Goal: Information Seeking & Learning: Learn about a topic

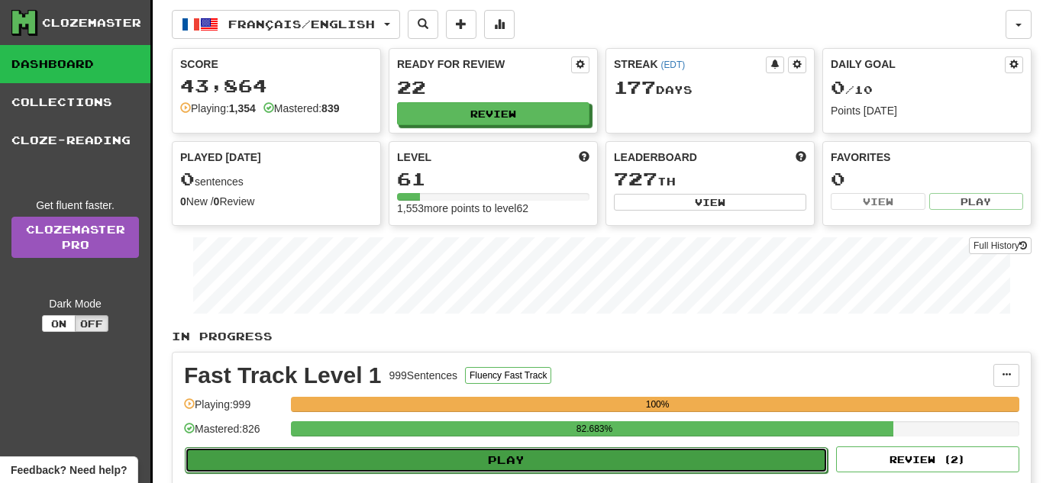
click at [543, 450] on button "Play" at bounding box center [506, 460] width 643 height 26
select select "**"
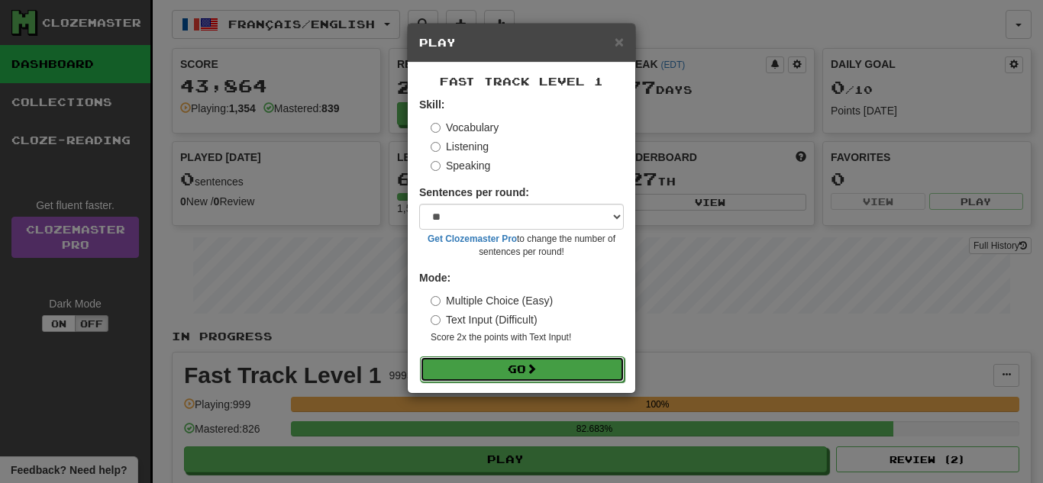
click at [530, 367] on span at bounding box center [531, 368] width 11 height 11
click at [534, 369] on span at bounding box center [531, 368] width 11 height 11
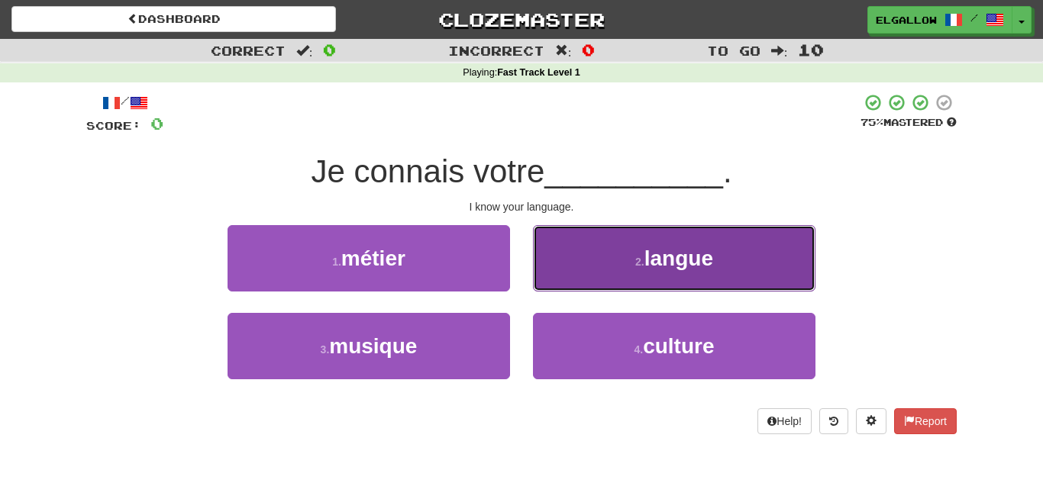
click at [650, 266] on span "langue" at bounding box center [678, 259] width 69 height 24
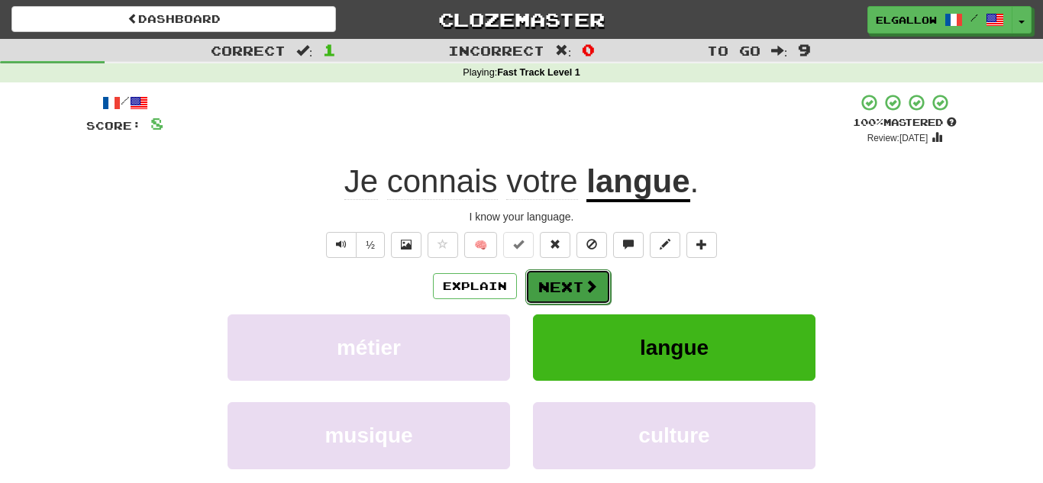
click at [566, 285] on button "Next" at bounding box center [567, 286] width 85 height 35
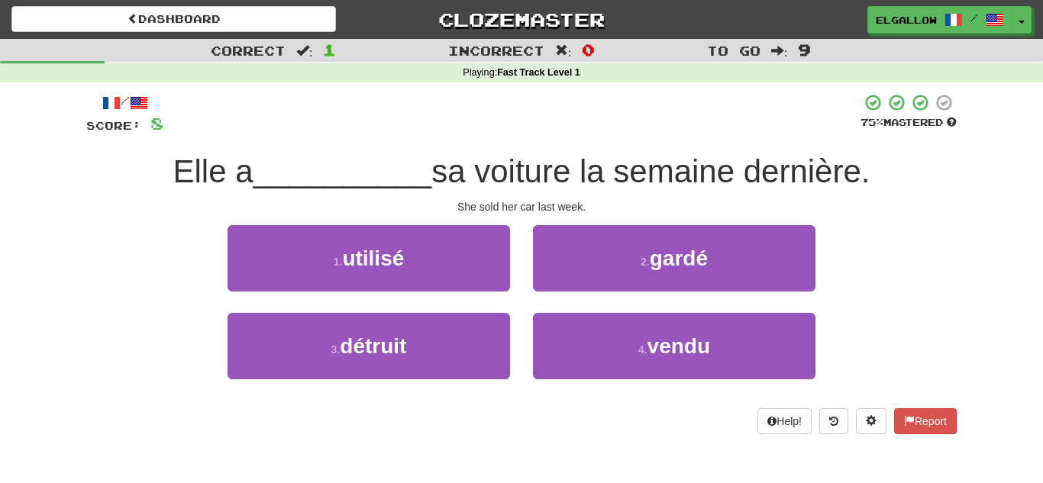
click at [631, 380] on div "4 . vendu" at bounding box center [673, 357] width 305 height 88
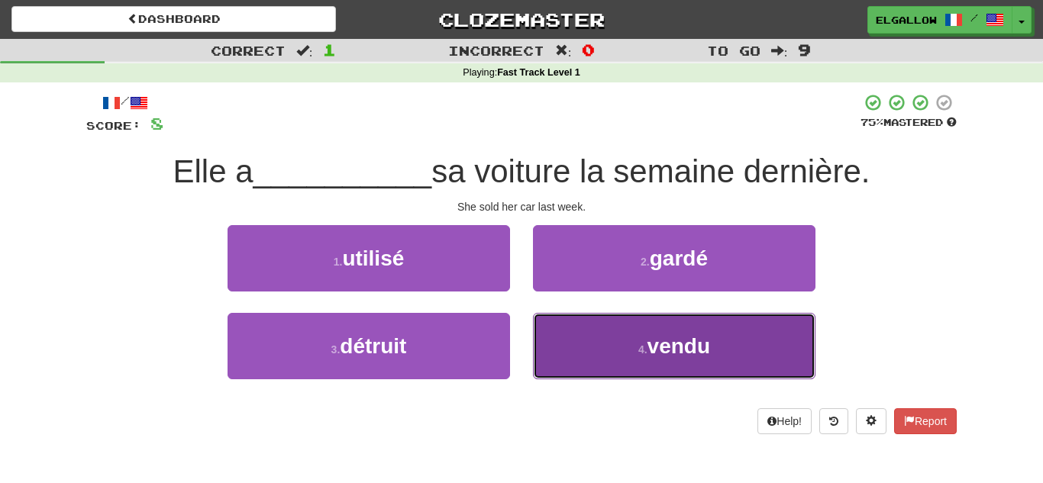
click at [647, 362] on button "4 . vendu" at bounding box center [674, 346] width 282 height 66
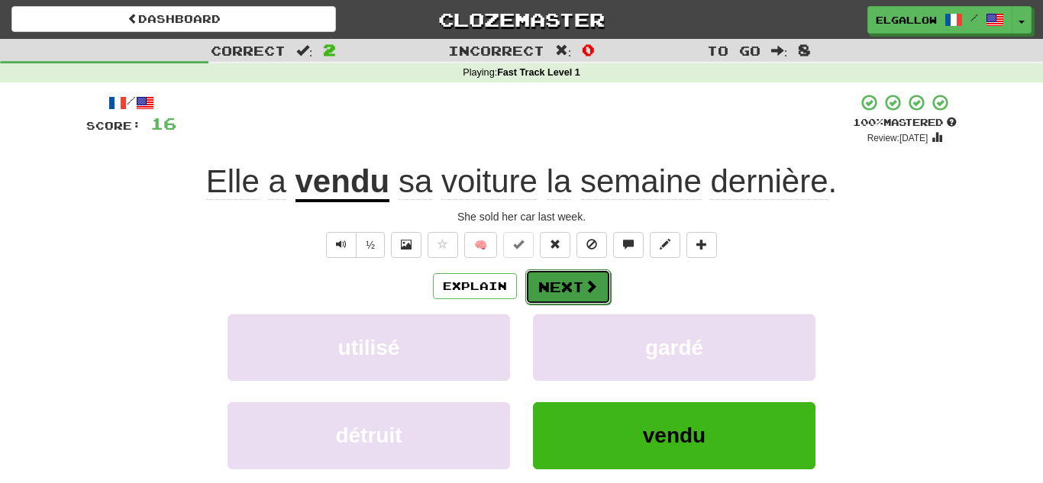
click at [573, 275] on button "Next" at bounding box center [567, 286] width 85 height 35
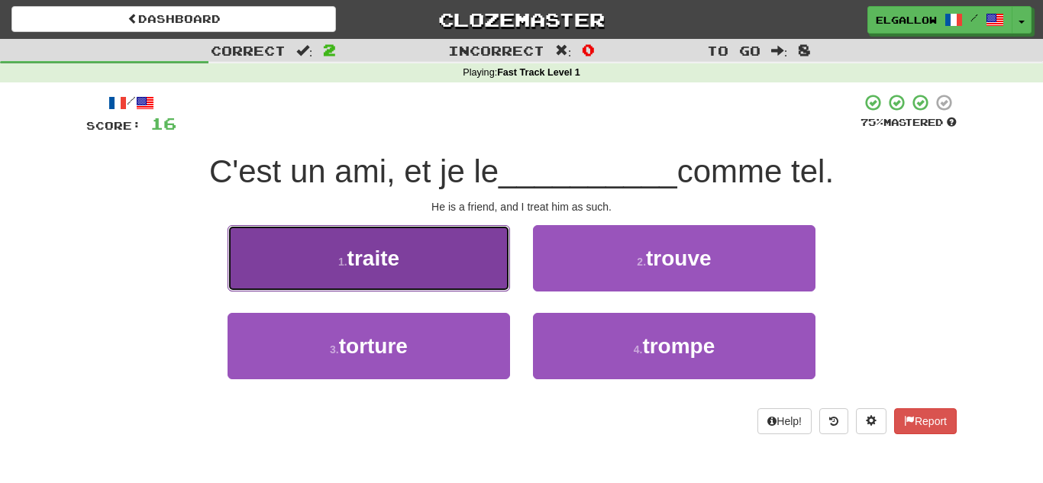
click at [337, 250] on button "1 . traite" at bounding box center [368, 258] width 282 height 66
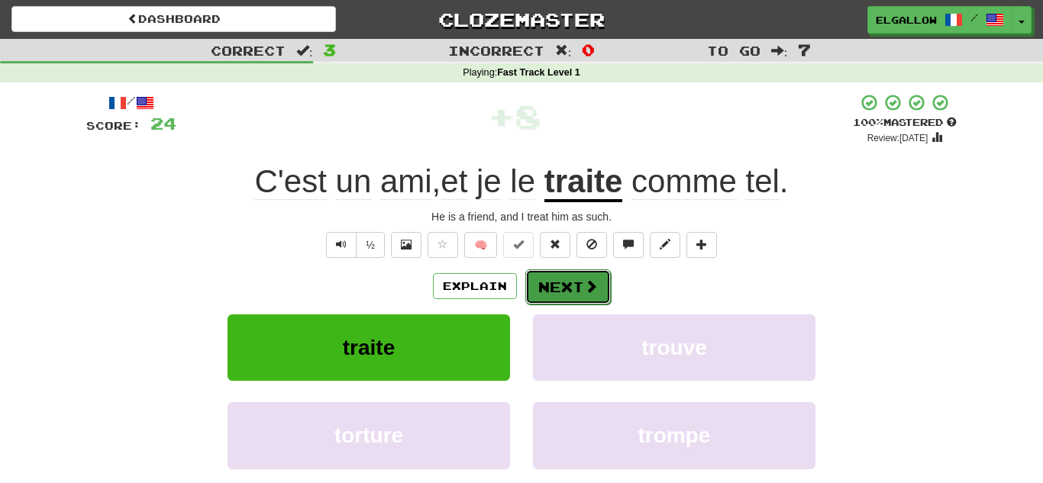
click at [592, 280] on span at bounding box center [591, 286] width 14 height 14
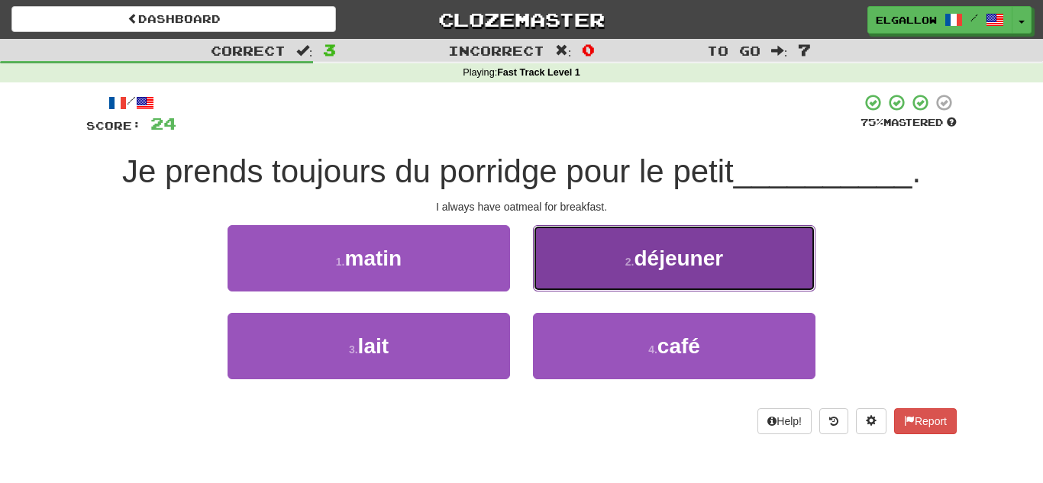
click at [582, 273] on button "2 . déjeuner" at bounding box center [674, 258] width 282 height 66
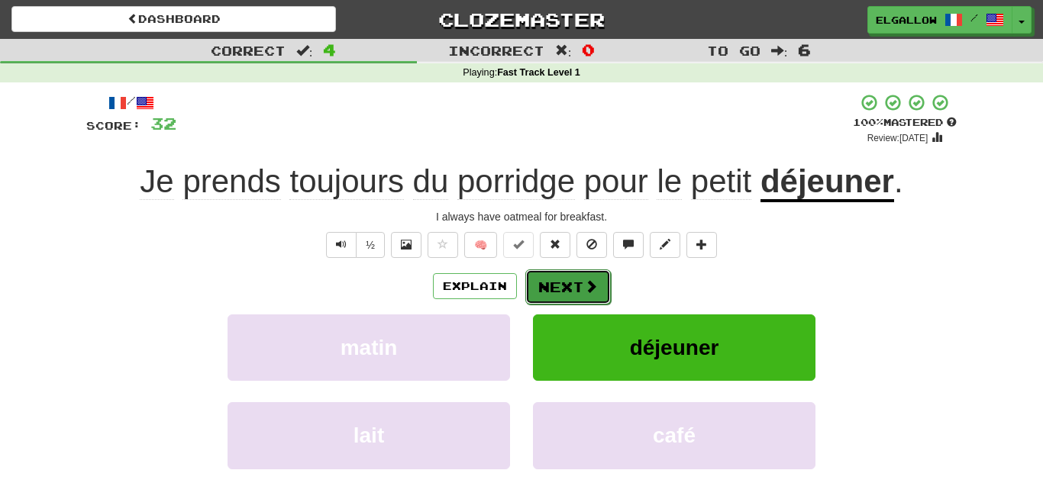
click at [569, 297] on button "Next" at bounding box center [567, 286] width 85 height 35
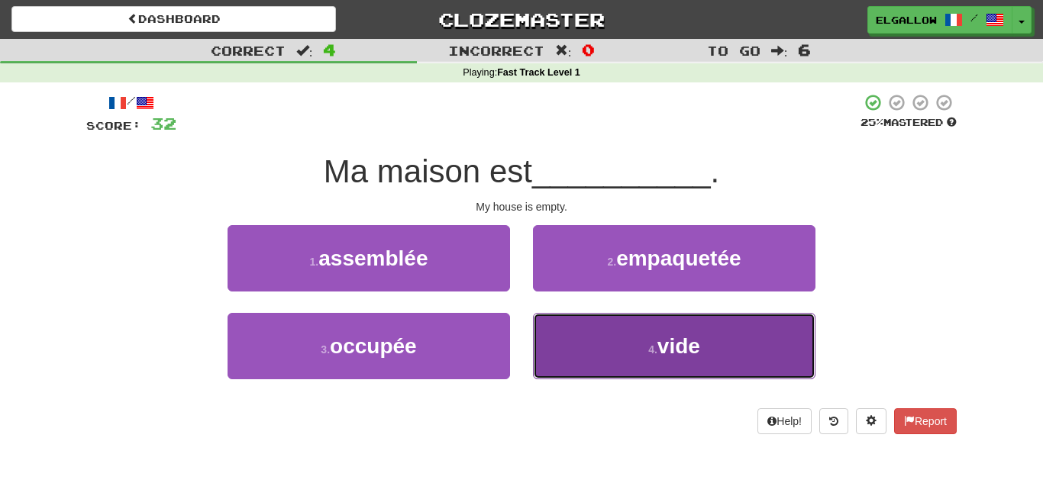
click at [695, 353] on span "vide" at bounding box center [678, 346] width 43 height 24
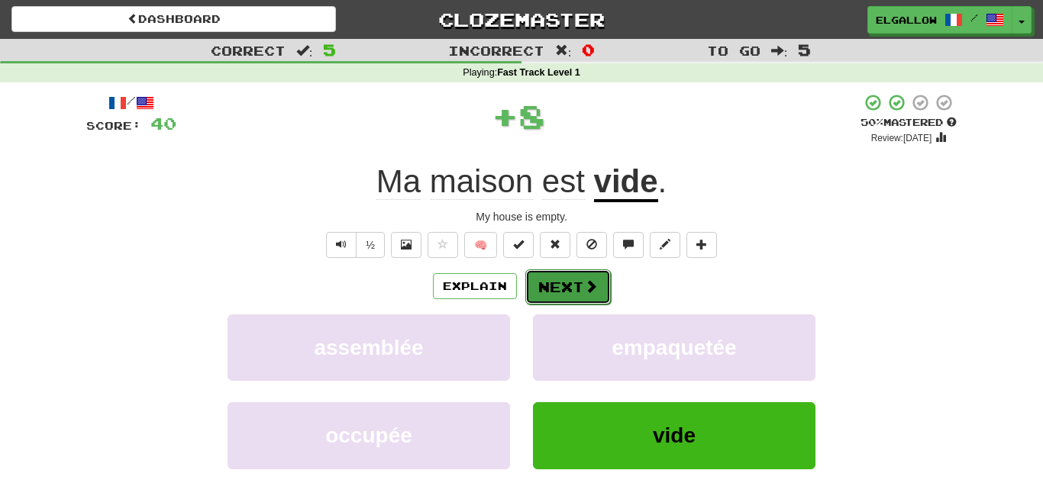
click at [553, 271] on button "Next" at bounding box center [567, 286] width 85 height 35
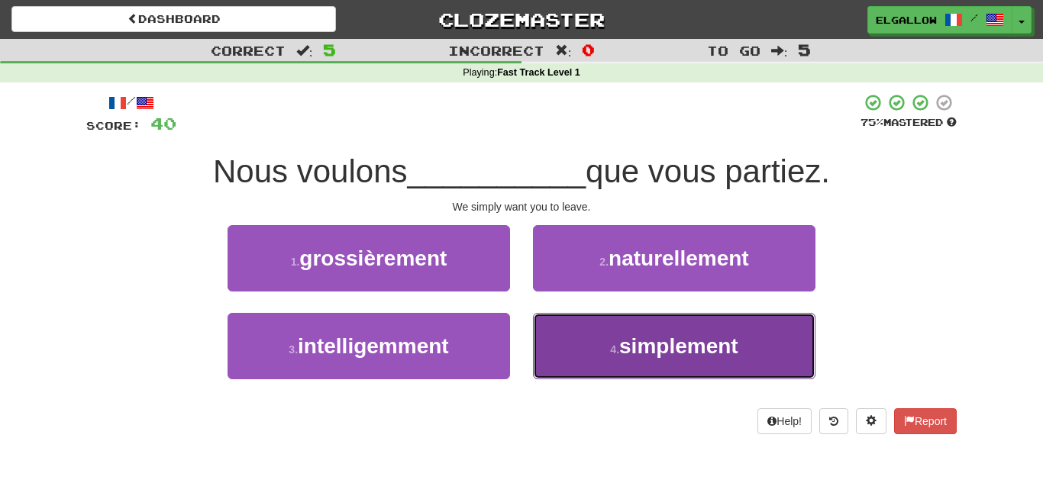
click at [723, 372] on button "4 . simplement" at bounding box center [674, 346] width 282 height 66
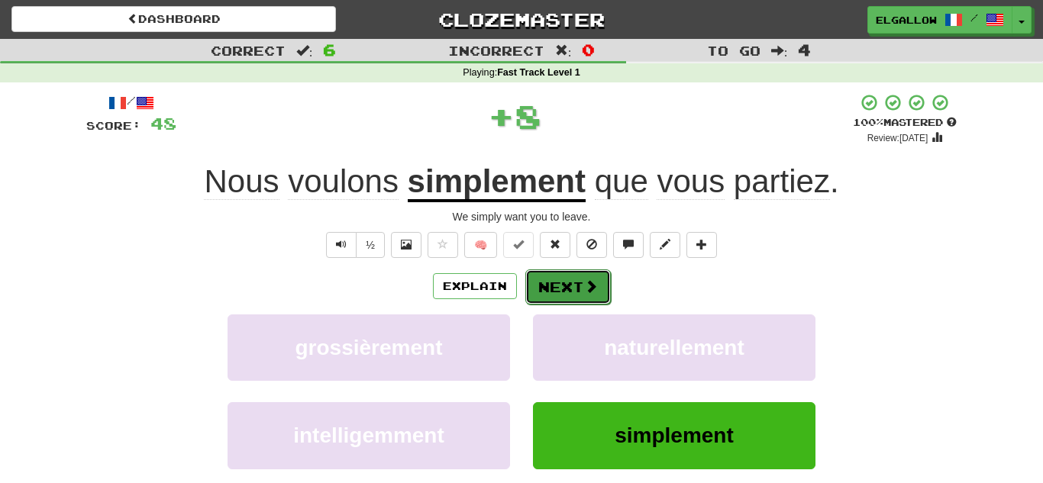
click at [585, 291] on span at bounding box center [591, 286] width 14 height 14
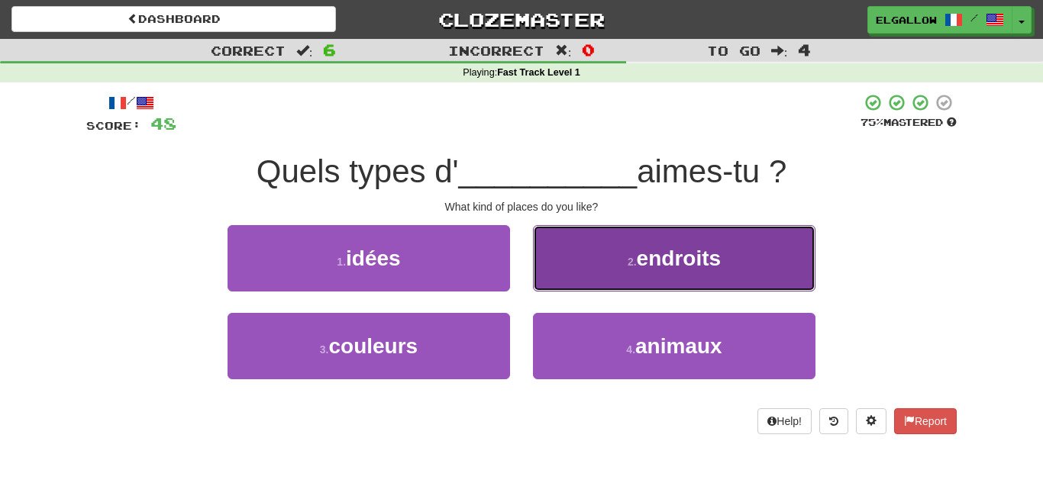
click at [614, 238] on button "2 . endroits" at bounding box center [674, 258] width 282 height 66
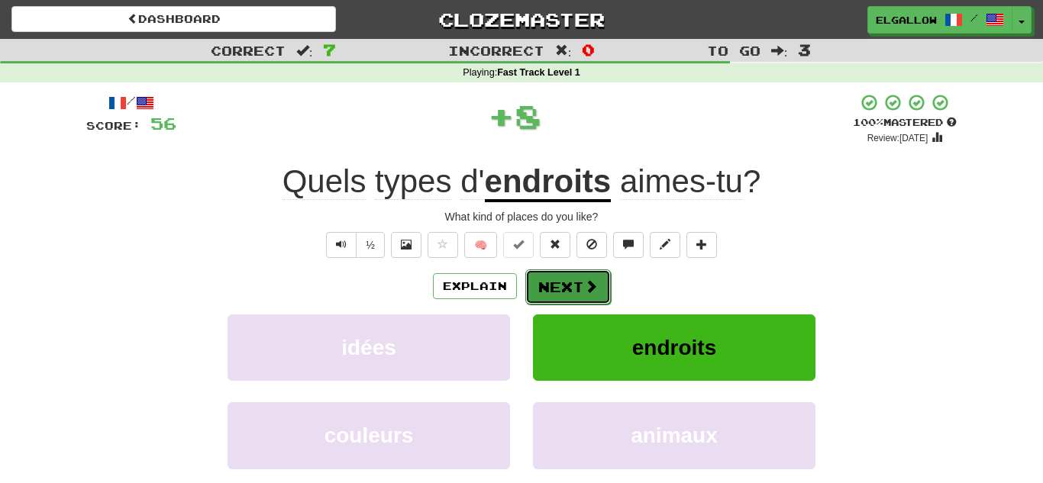
click at [586, 274] on button "Next" at bounding box center [567, 286] width 85 height 35
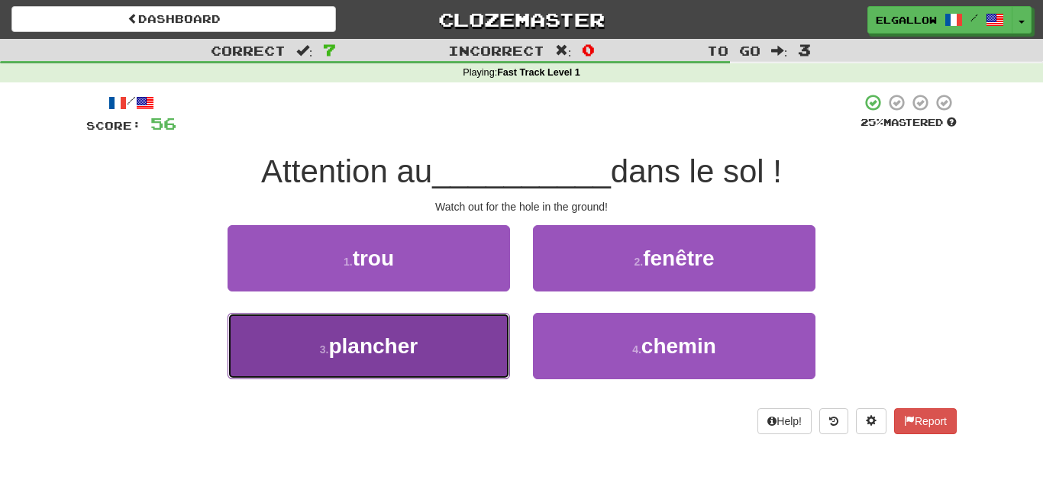
click at [349, 346] on span "plancher" at bounding box center [372, 346] width 89 height 24
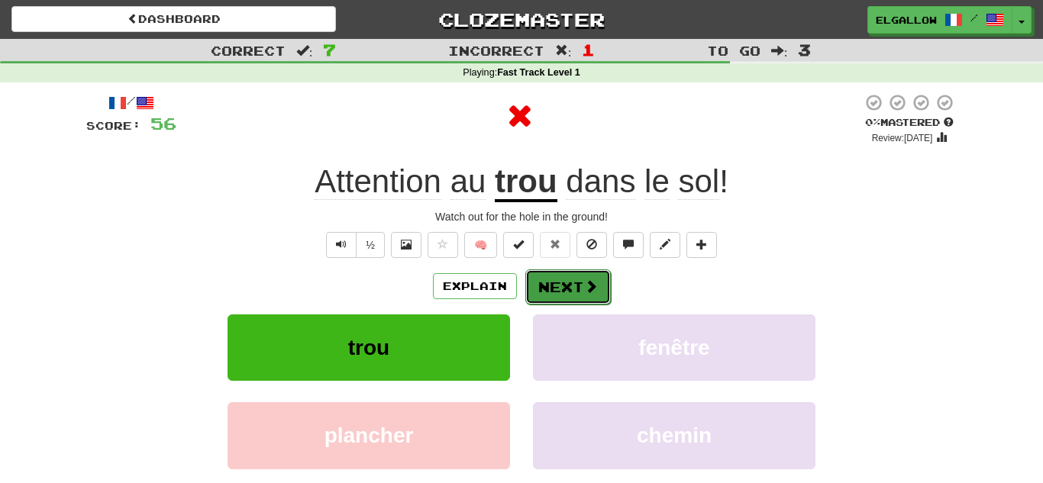
click at [559, 294] on button "Next" at bounding box center [567, 286] width 85 height 35
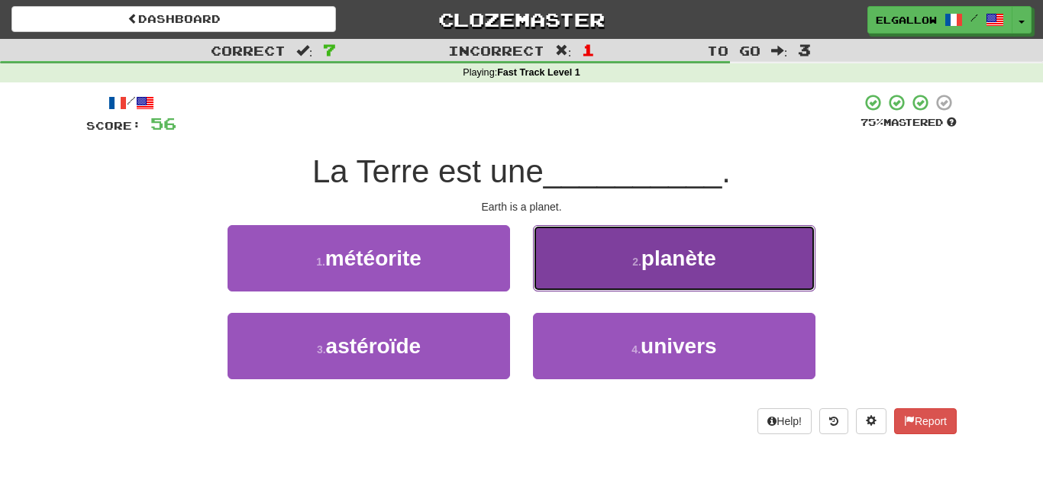
click at [630, 248] on button "2 . planète" at bounding box center [674, 258] width 282 height 66
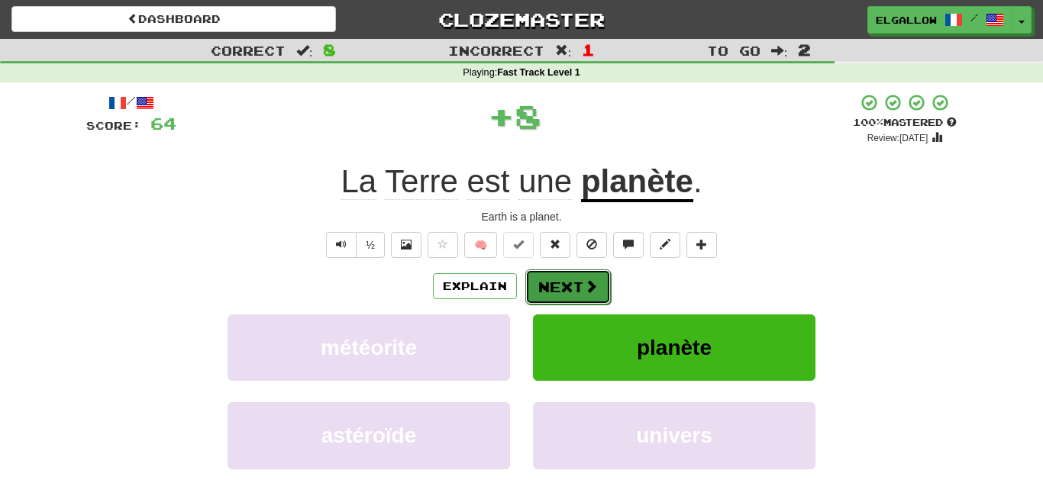
click at [591, 292] on span at bounding box center [591, 286] width 14 height 14
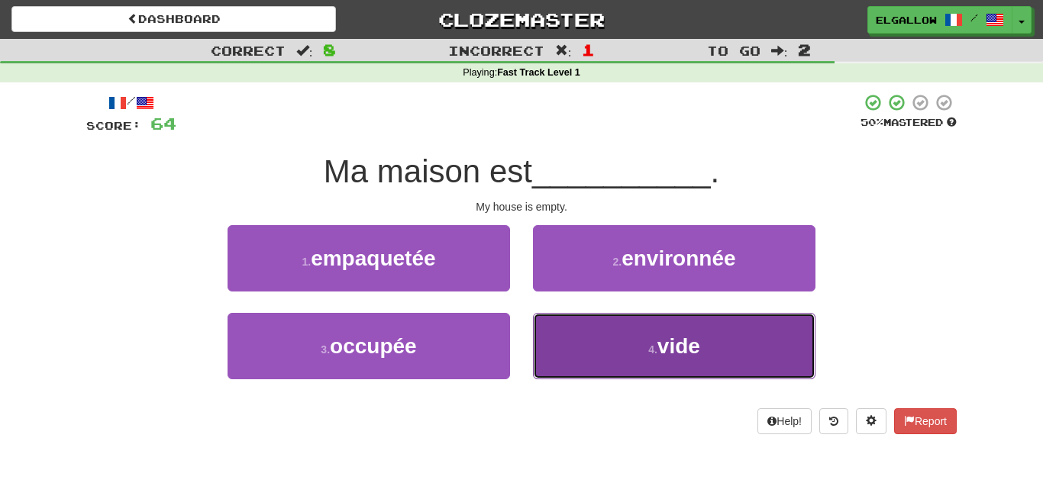
click at [661, 322] on button "4 . vide" at bounding box center [674, 346] width 282 height 66
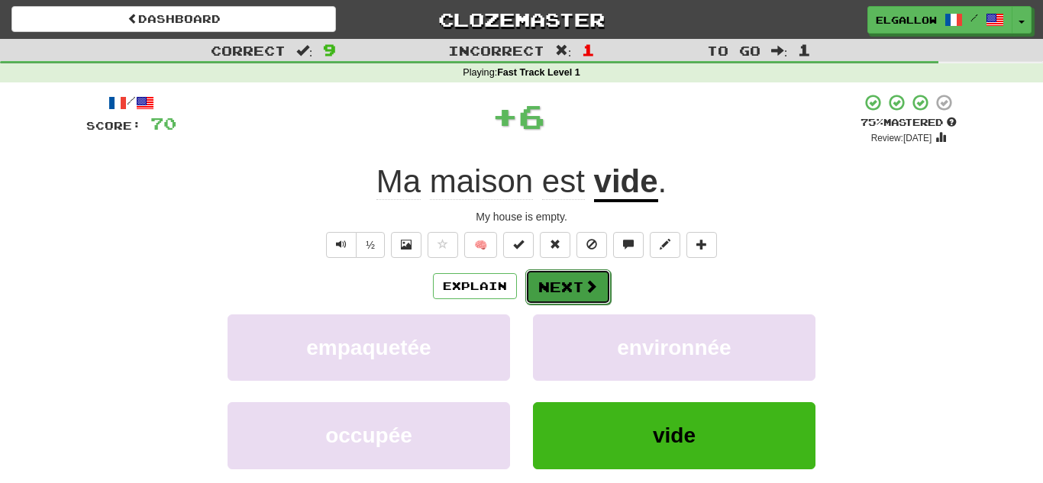
click at [563, 289] on button "Next" at bounding box center [567, 286] width 85 height 35
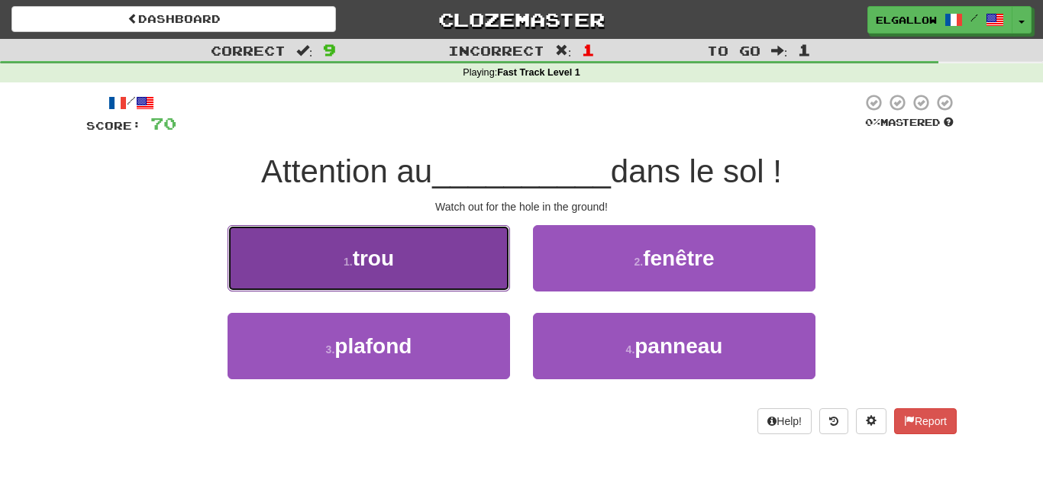
click at [265, 266] on button "1 . trou" at bounding box center [368, 258] width 282 height 66
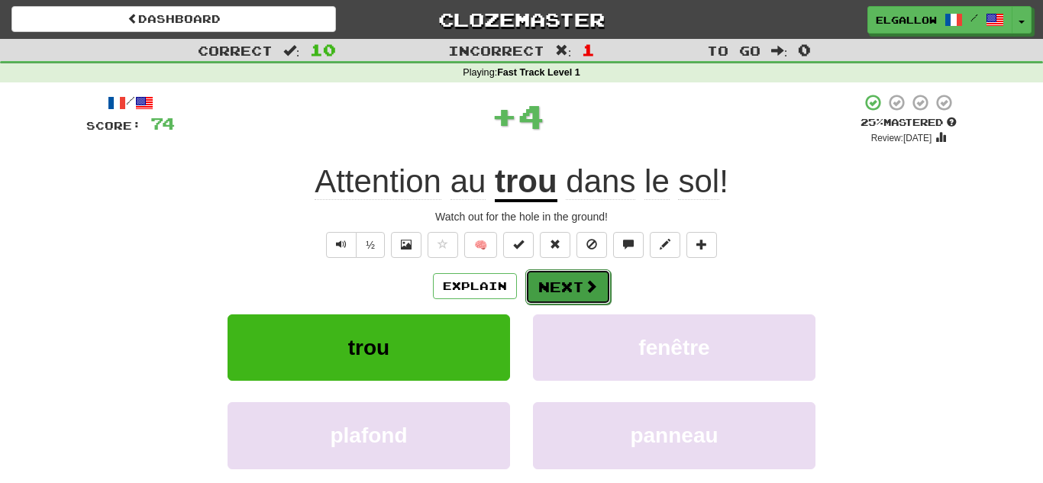
click at [550, 293] on button "Next" at bounding box center [567, 286] width 85 height 35
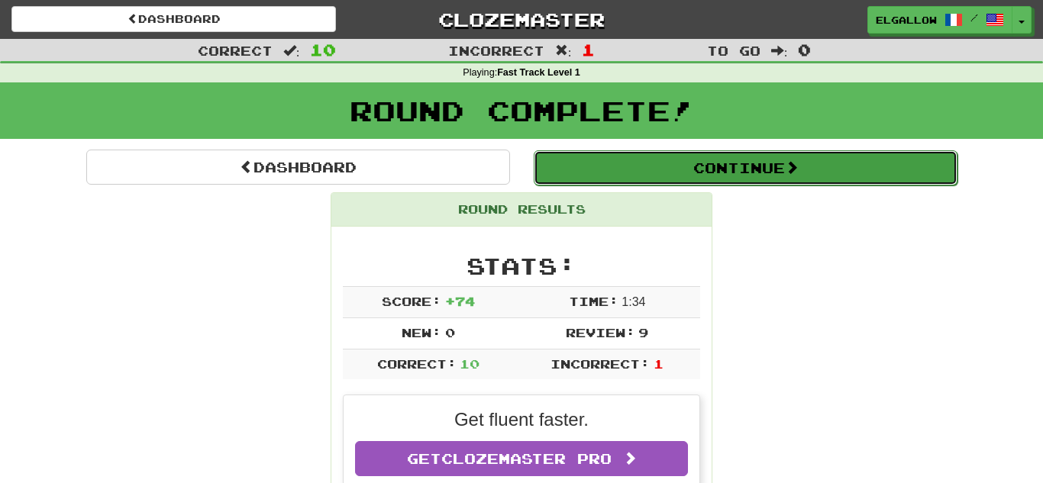
click at [688, 164] on button "Continue" at bounding box center [746, 167] width 424 height 35
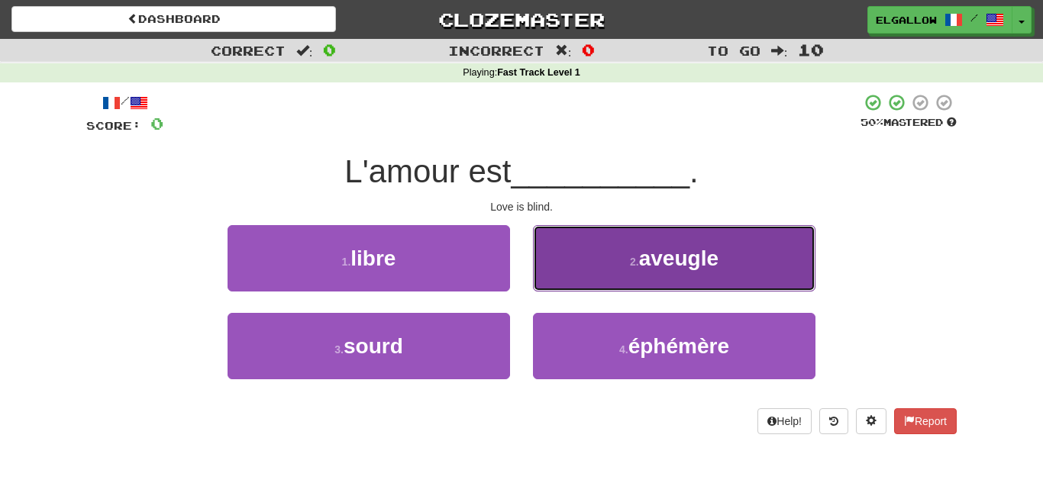
click at [679, 262] on span "aveugle" at bounding box center [678, 259] width 79 height 24
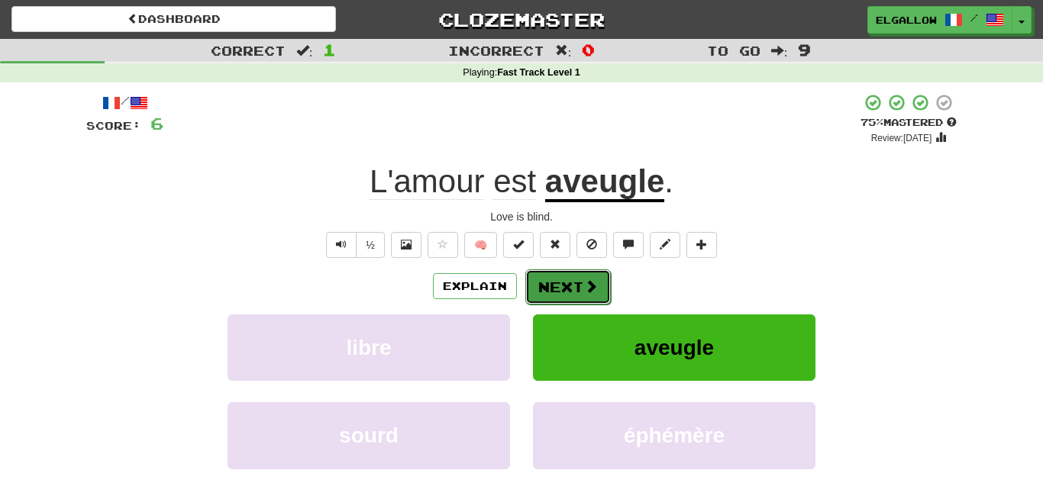
click at [595, 282] on span at bounding box center [591, 286] width 14 height 14
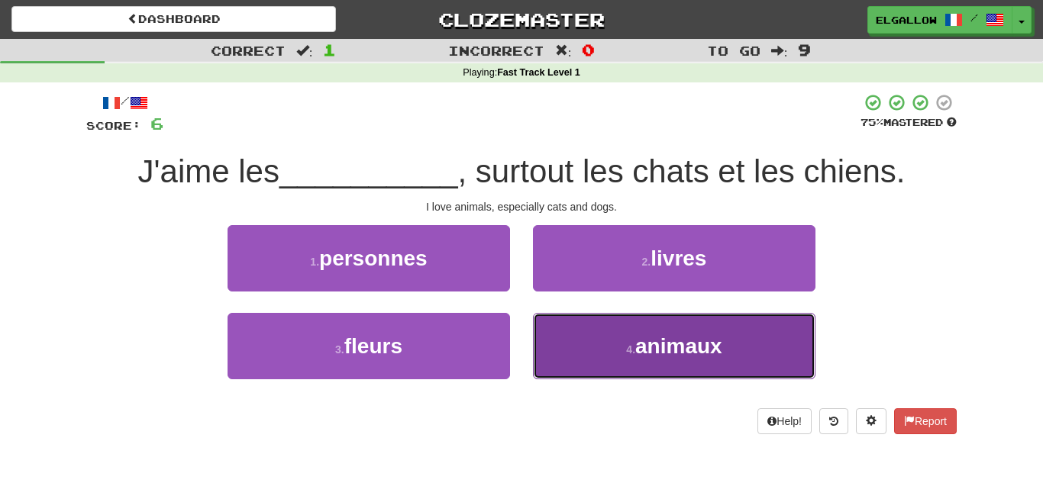
click at [667, 328] on button "4 . animaux" at bounding box center [674, 346] width 282 height 66
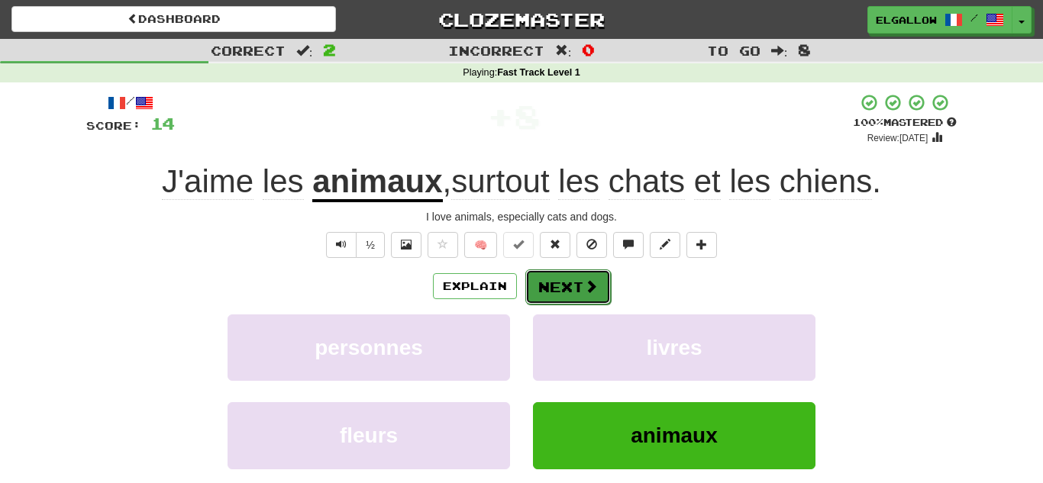
click at [540, 272] on button "Next" at bounding box center [567, 286] width 85 height 35
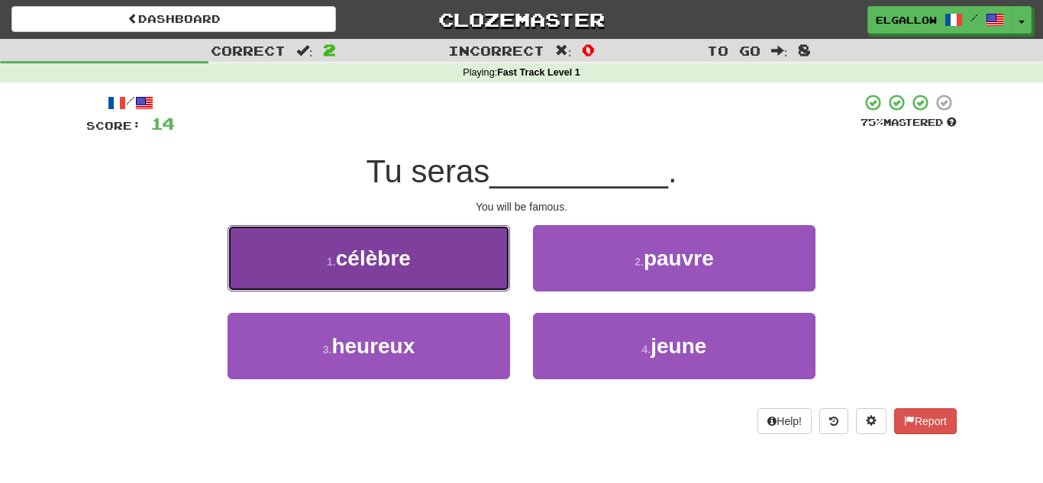
click at [287, 263] on button "1 . célèbre" at bounding box center [368, 258] width 282 height 66
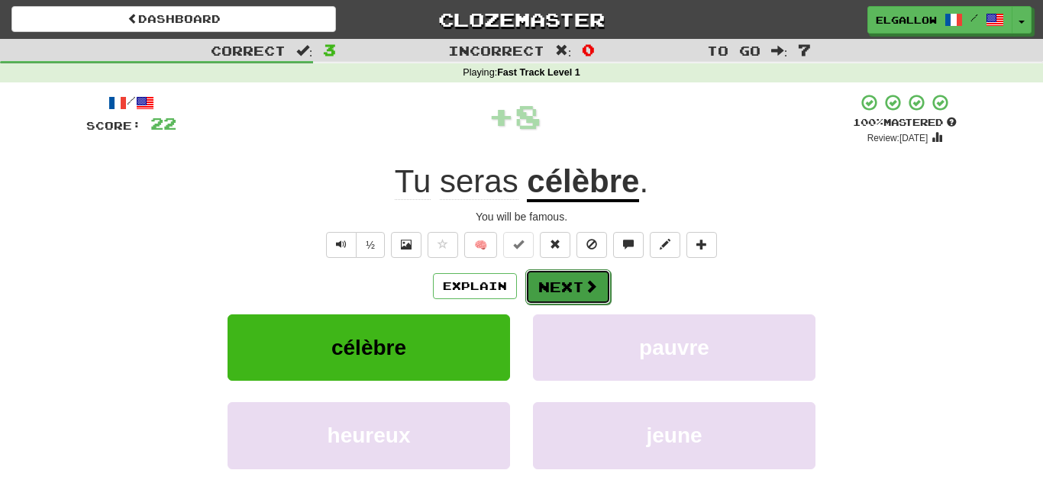
click at [569, 281] on button "Next" at bounding box center [567, 286] width 85 height 35
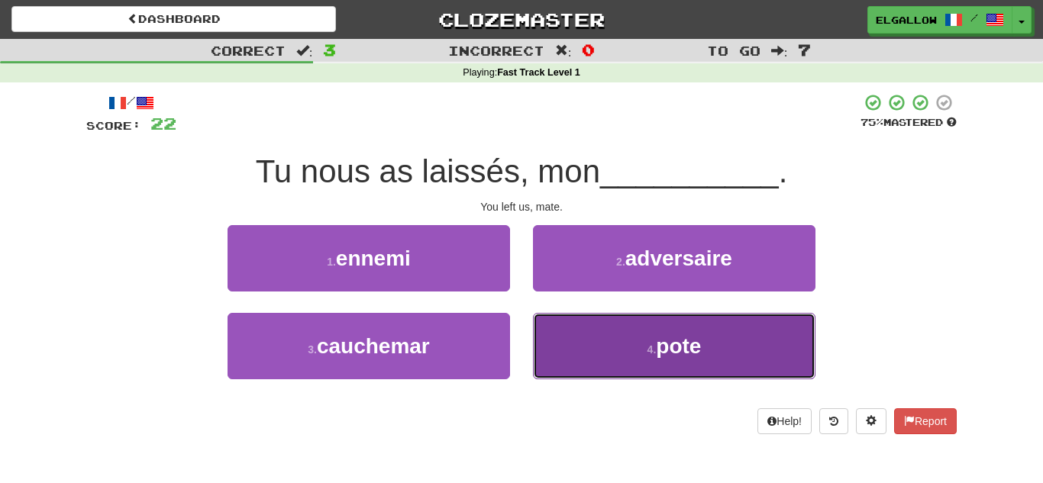
click at [693, 345] on span "pote" at bounding box center [678, 346] width 45 height 24
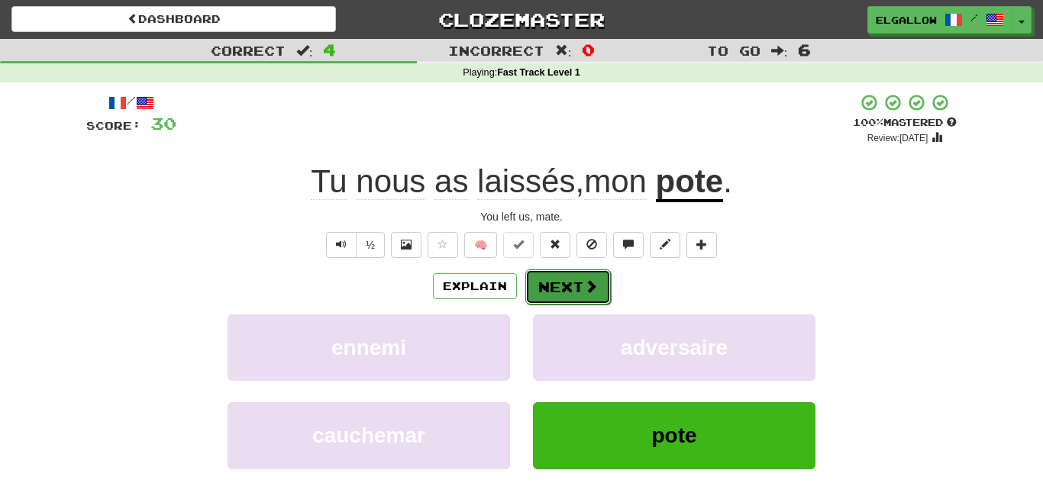
click at [582, 302] on button "Next" at bounding box center [567, 286] width 85 height 35
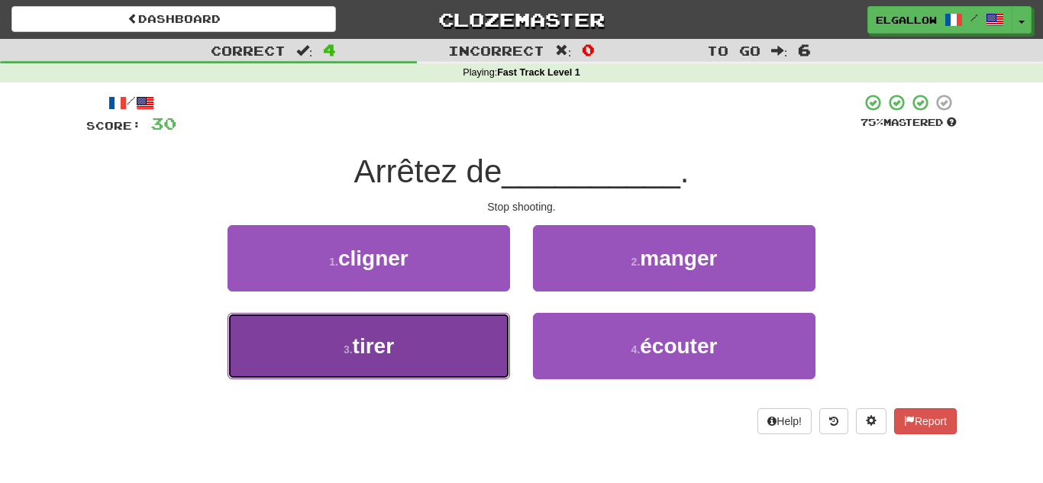
click at [258, 347] on button "3 . tirer" at bounding box center [368, 346] width 282 height 66
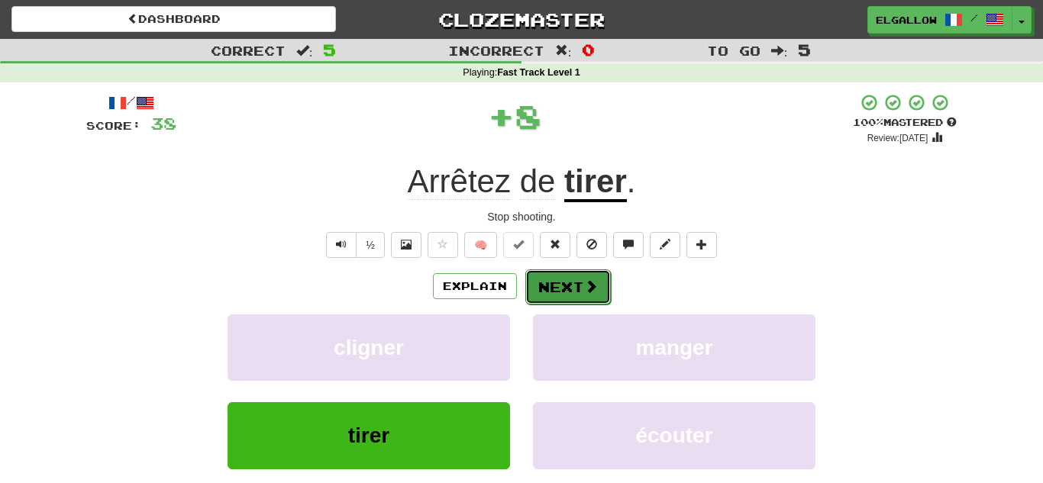
click at [554, 270] on button "Next" at bounding box center [567, 286] width 85 height 35
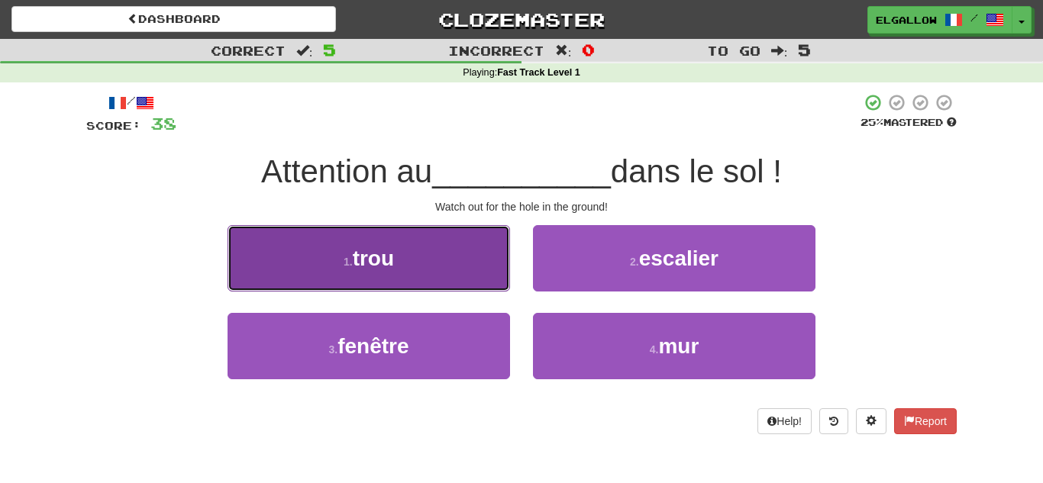
click at [268, 231] on button "1 . trou" at bounding box center [368, 258] width 282 height 66
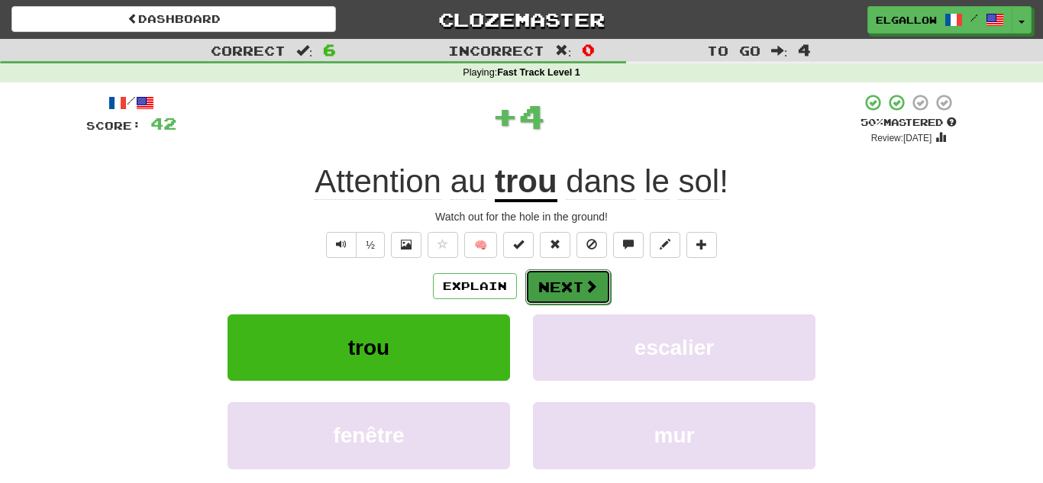
click at [564, 276] on button "Next" at bounding box center [567, 286] width 85 height 35
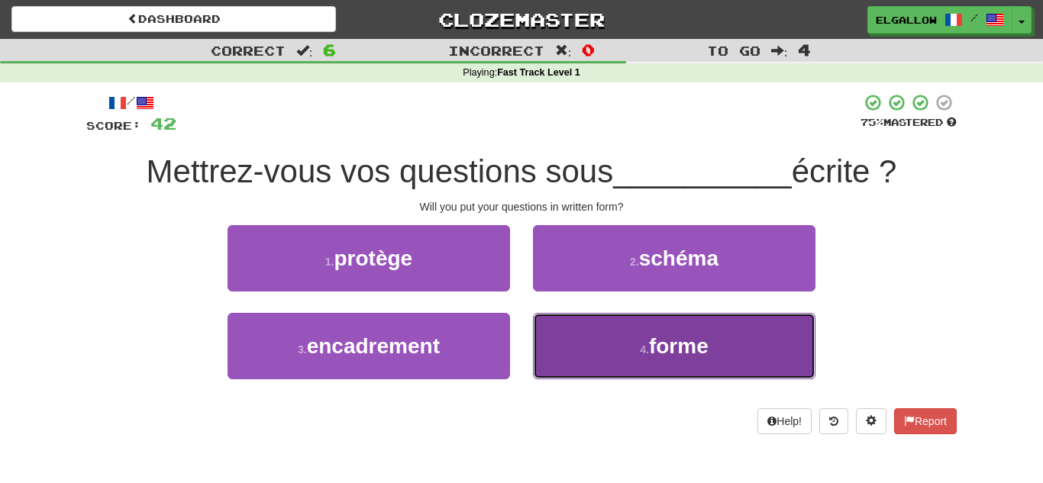
click at [689, 359] on button "4 . forme" at bounding box center [674, 346] width 282 height 66
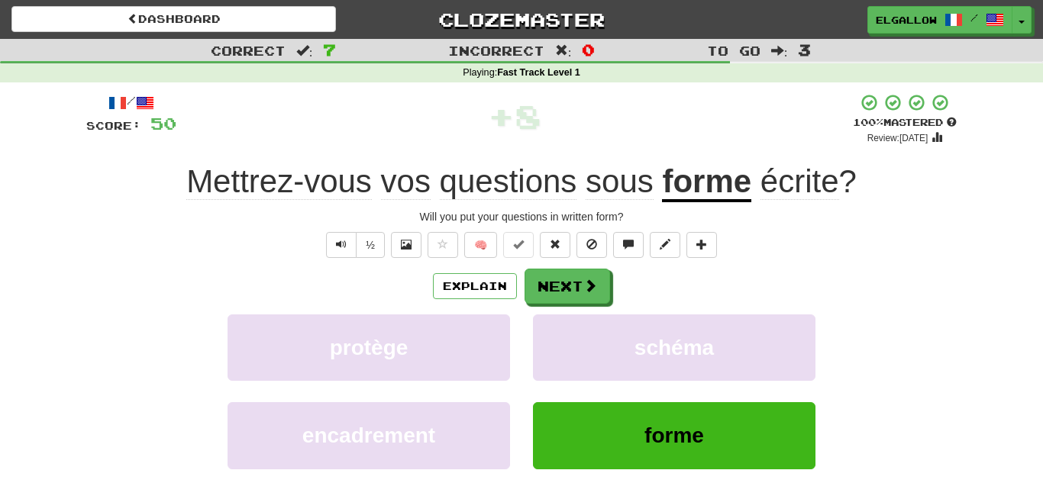
click at [521, 297] on div "Explain Next" at bounding box center [521, 286] width 870 height 35
click at [538, 298] on button "Next" at bounding box center [567, 286] width 85 height 35
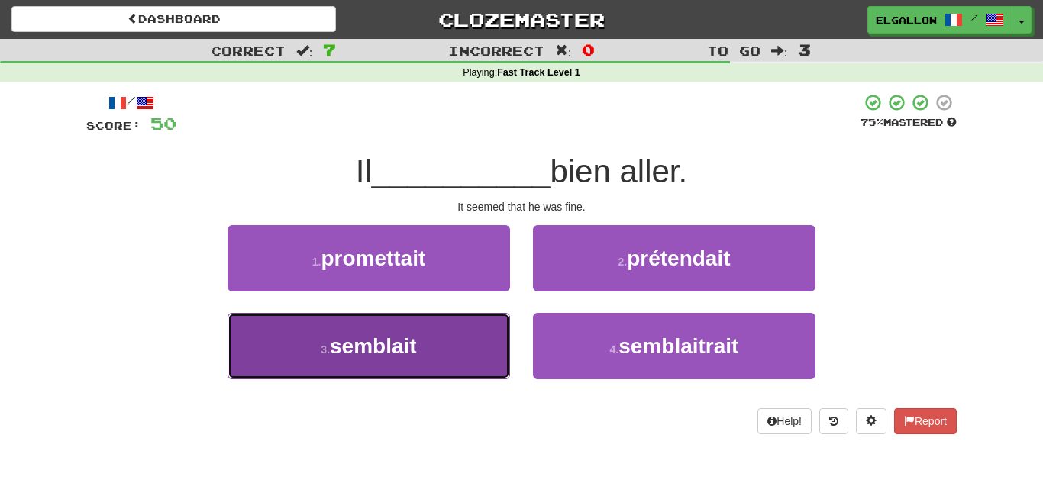
click at [327, 372] on button "3 . semblait" at bounding box center [368, 346] width 282 height 66
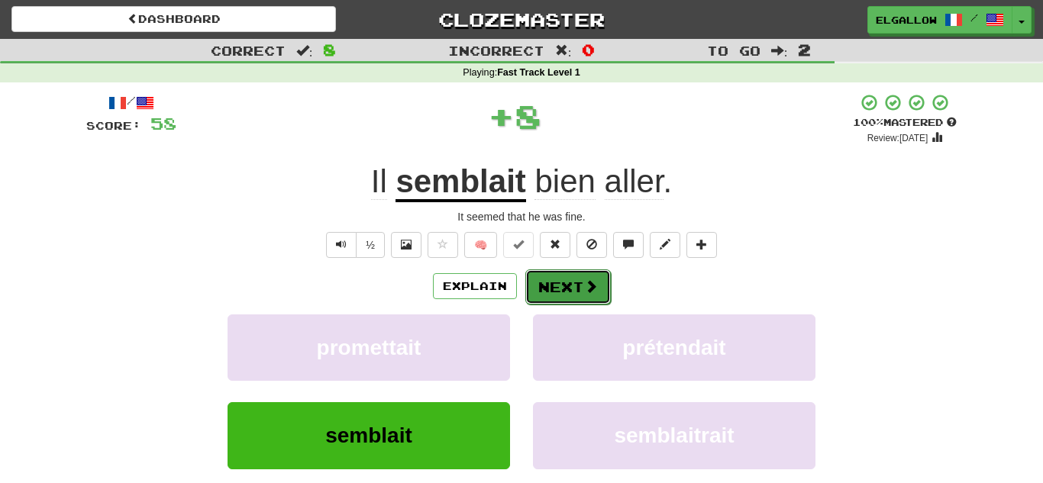
click at [581, 290] on button "Next" at bounding box center [567, 286] width 85 height 35
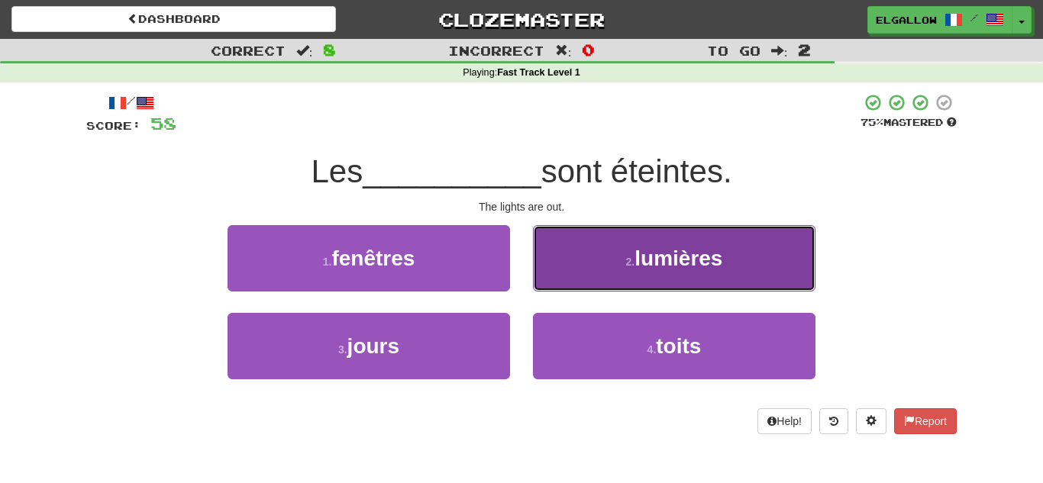
click at [661, 262] on span "lumières" at bounding box center [678, 259] width 88 height 24
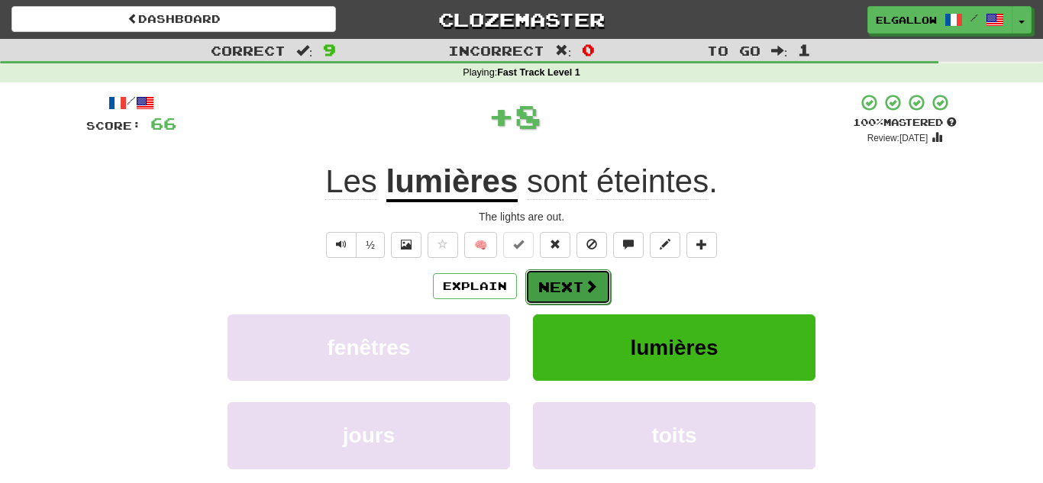
click at [569, 283] on button "Next" at bounding box center [567, 286] width 85 height 35
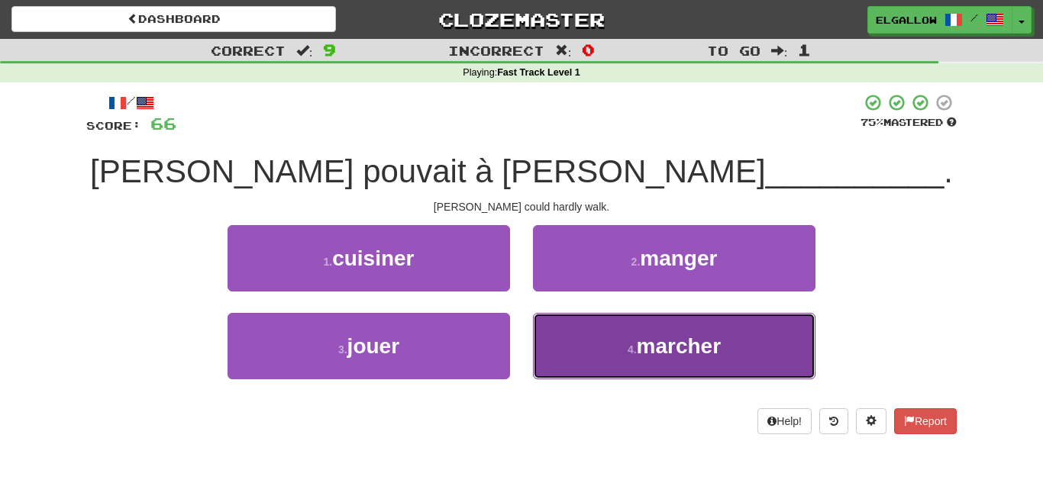
click at [627, 372] on button "4 . marcher" at bounding box center [674, 346] width 282 height 66
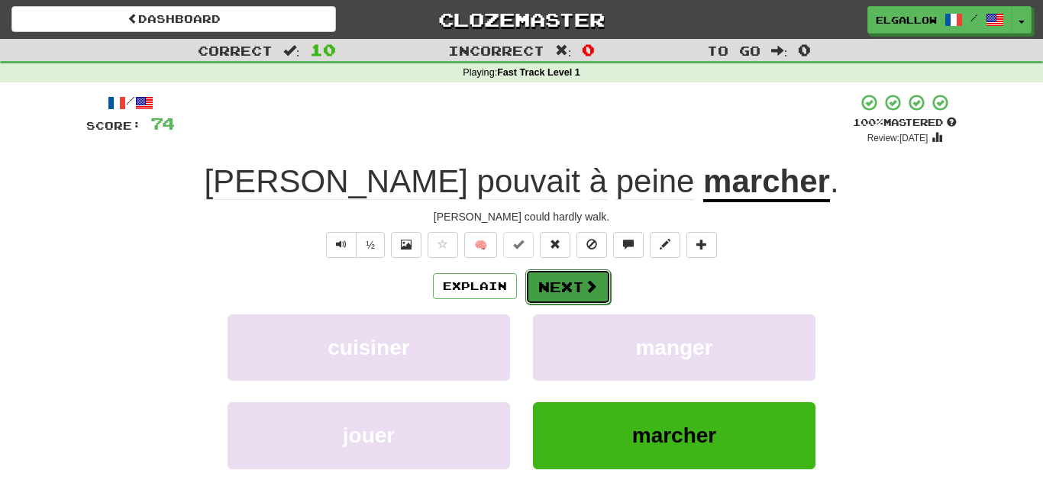
click at [578, 298] on button "Next" at bounding box center [567, 286] width 85 height 35
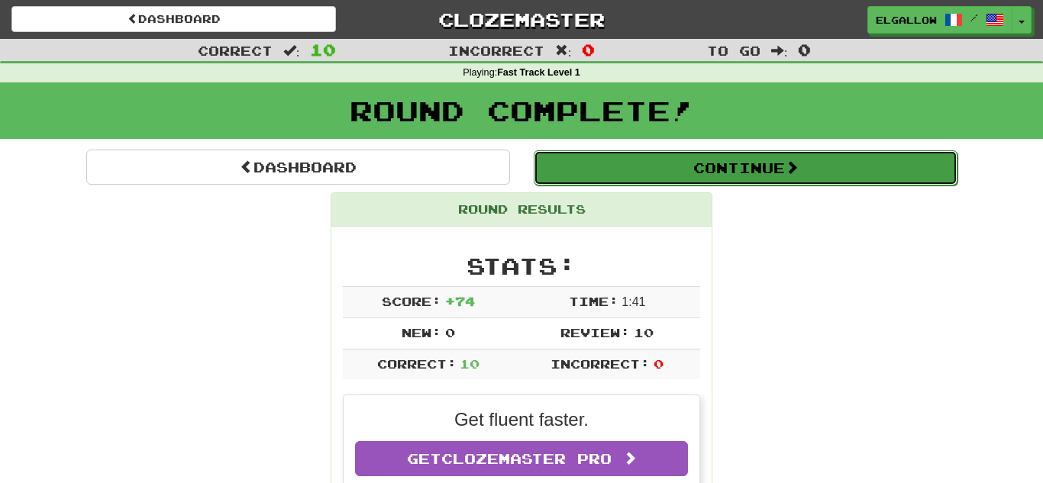
click at [740, 176] on button "Continue" at bounding box center [746, 167] width 424 height 35
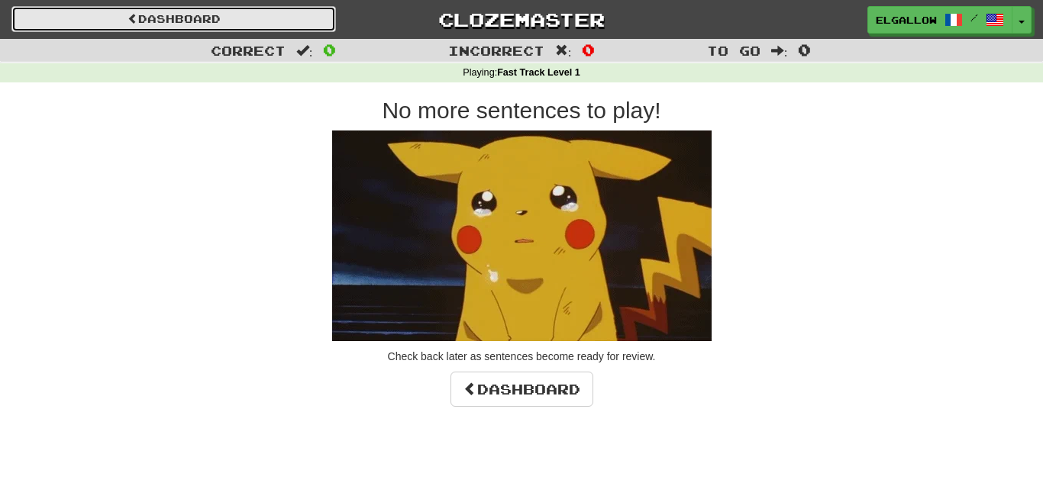
click at [197, 11] on link "Dashboard" at bounding box center [173, 19] width 324 height 26
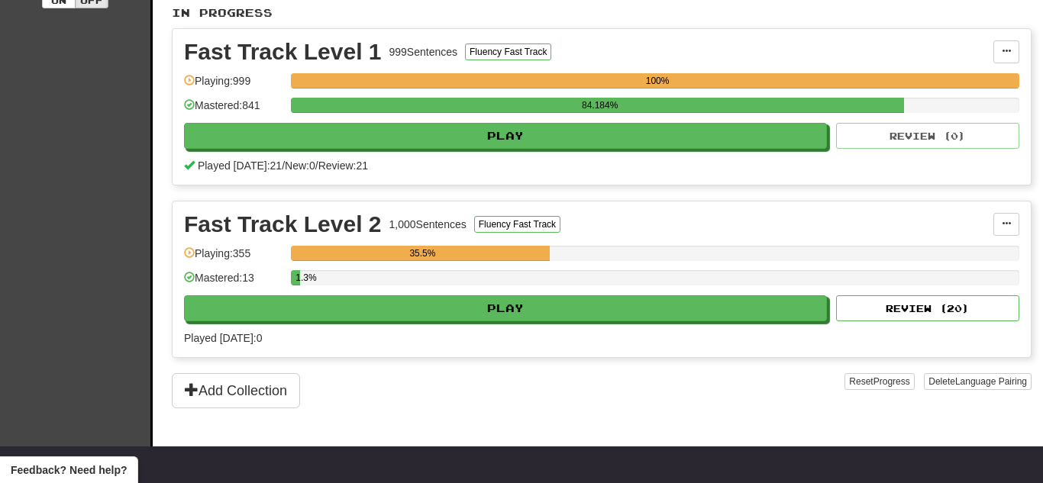
scroll to position [325, 0]
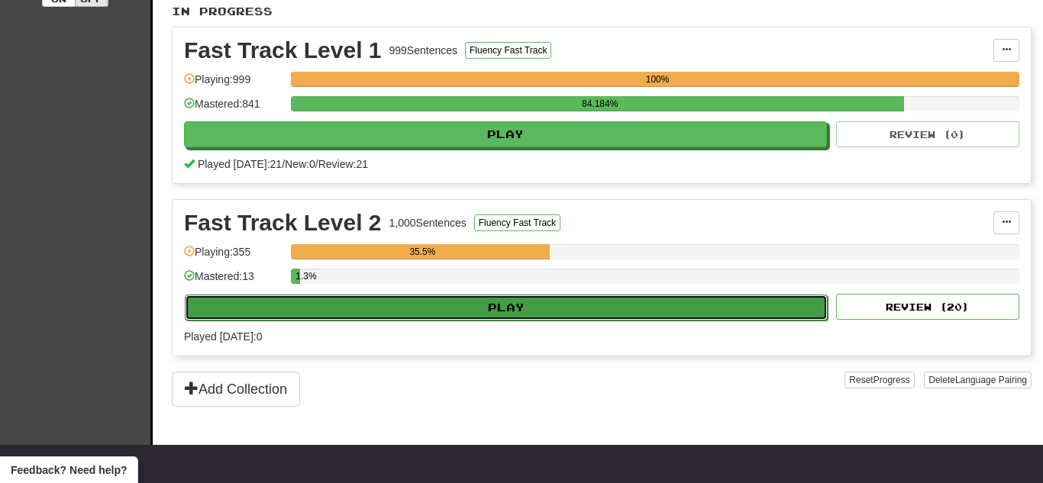
click at [516, 311] on button "Play" at bounding box center [506, 308] width 643 height 26
select select "**"
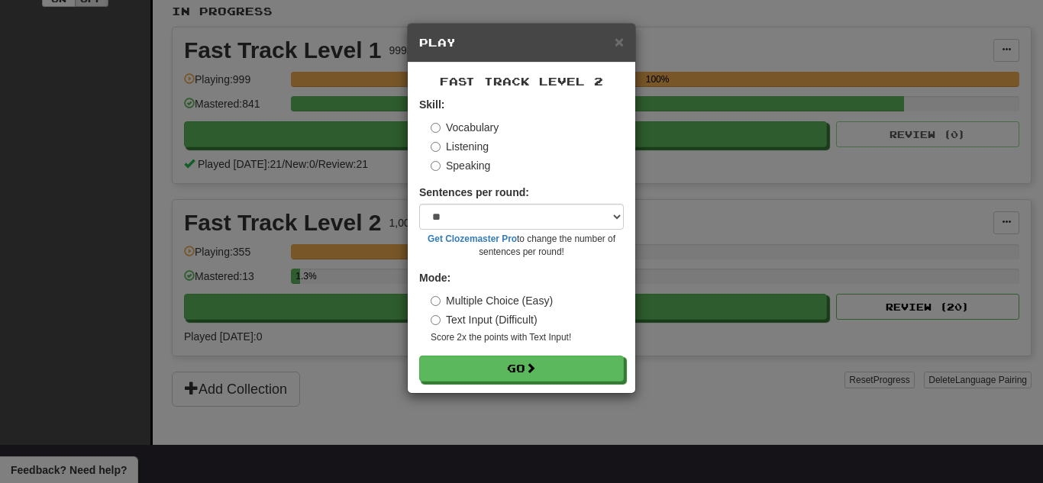
click at [476, 165] on label "Speaking" at bounding box center [460, 165] width 60 height 15
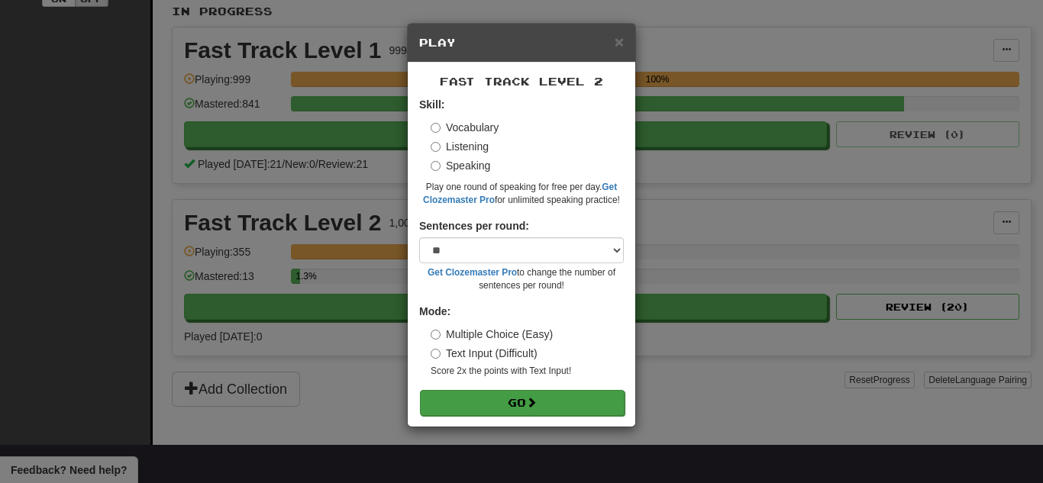
click at [485, 389] on form "Skill: Vocabulary Listening Speaking Play one round of speaking for free per da…" at bounding box center [521, 256] width 205 height 318
click at [527, 401] on button "Go" at bounding box center [522, 403] width 205 height 26
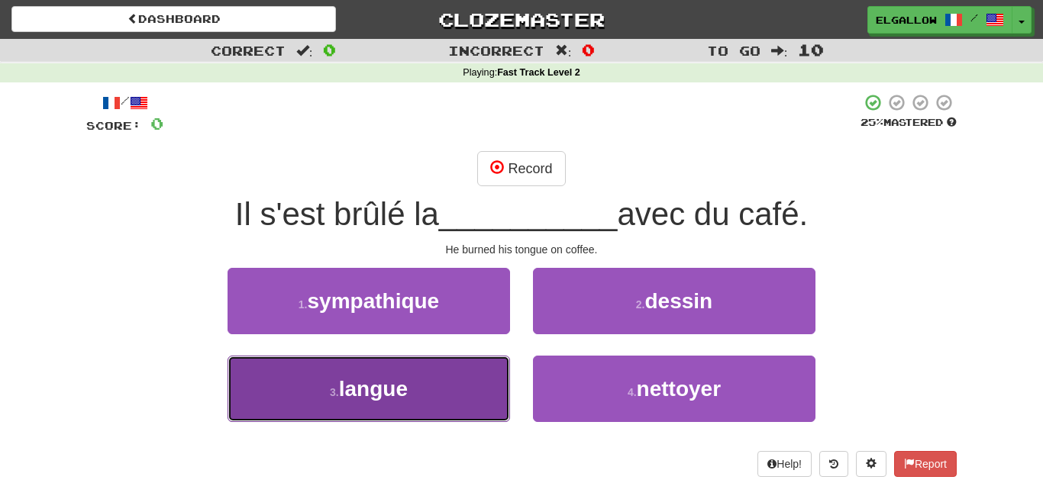
click at [345, 403] on button "3 . langue" at bounding box center [368, 389] width 282 height 66
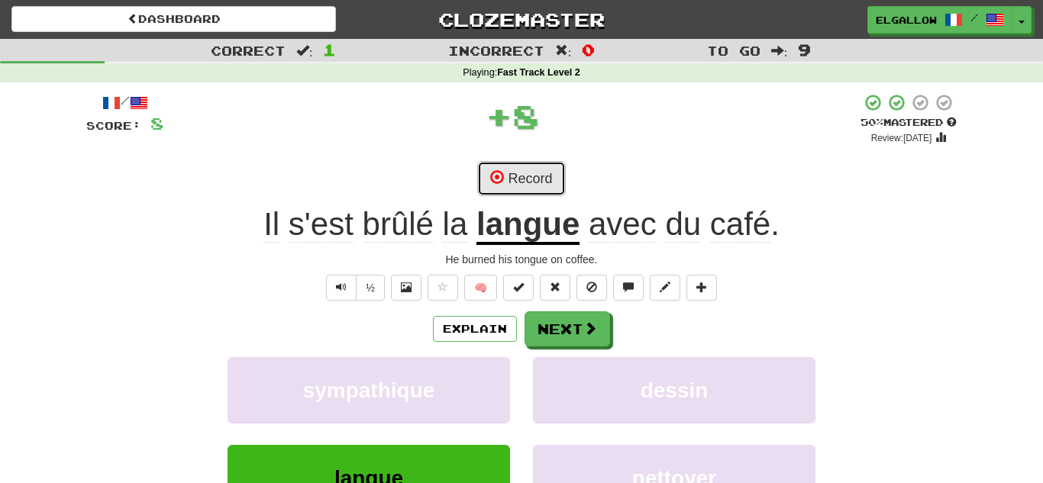
click at [542, 178] on button "Record" at bounding box center [521, 178] width 88 height 35
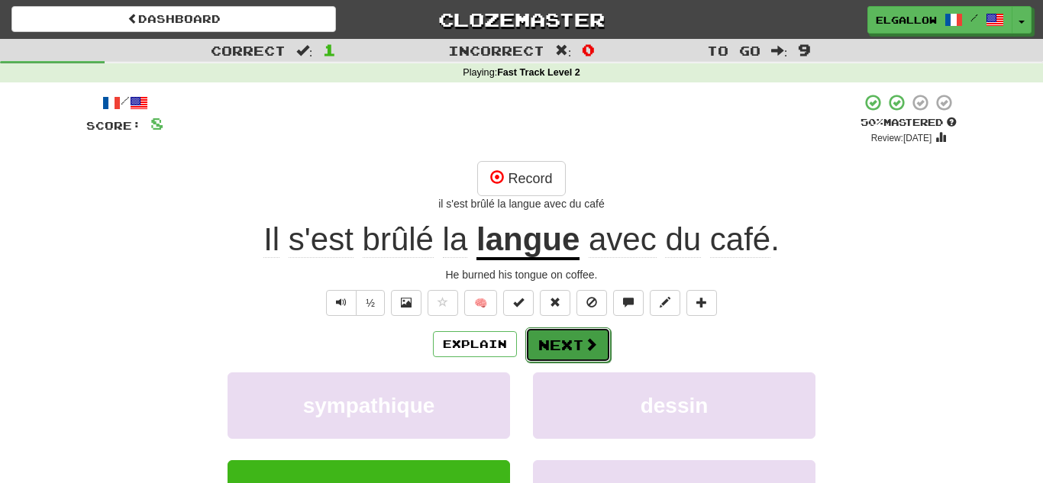
click at [574, 354] on button "Next" at bounding box center [567, 344] width 85 height 35
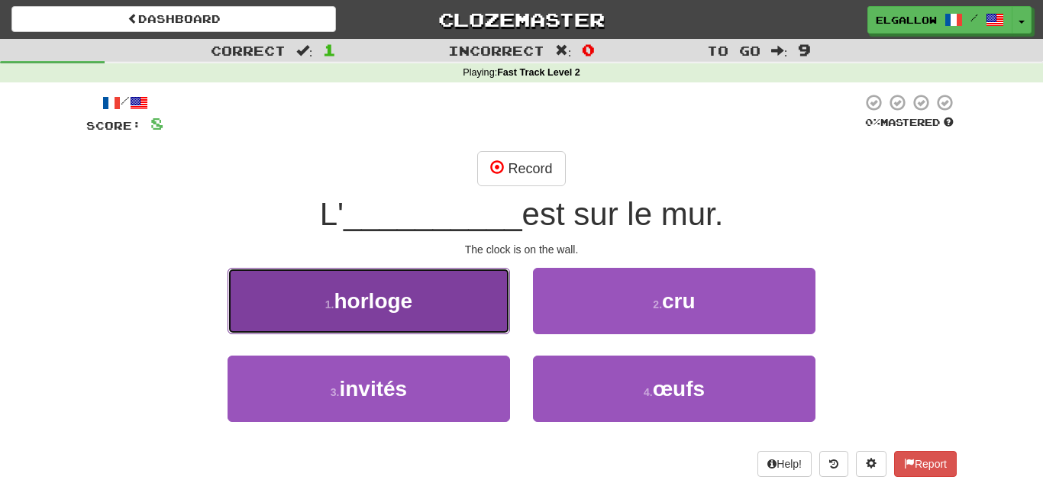
click at [296, 284] on button "1 . horloge" at bounding box center [368, 301] width 282 height 66
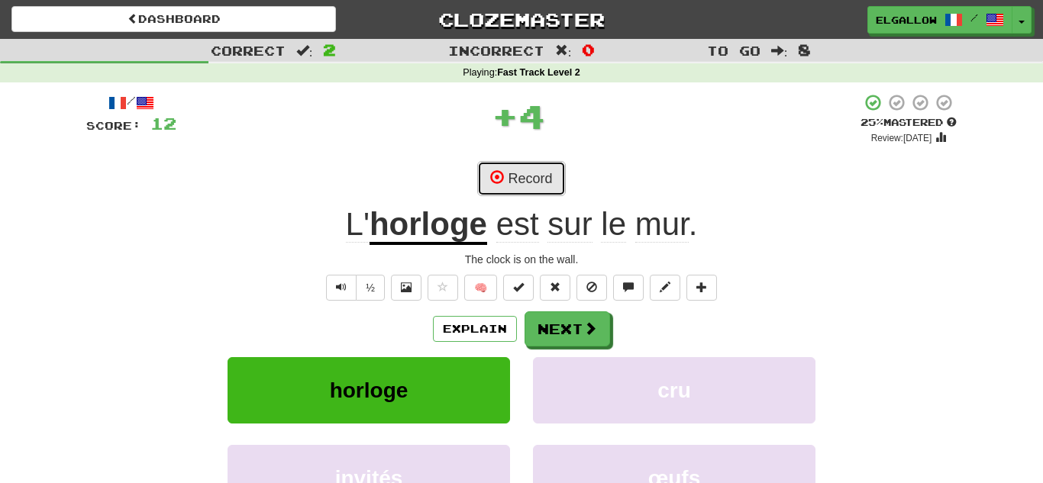
click at [528, 163] on button "Record" at bounding box center [521, 178] width 88 height 35
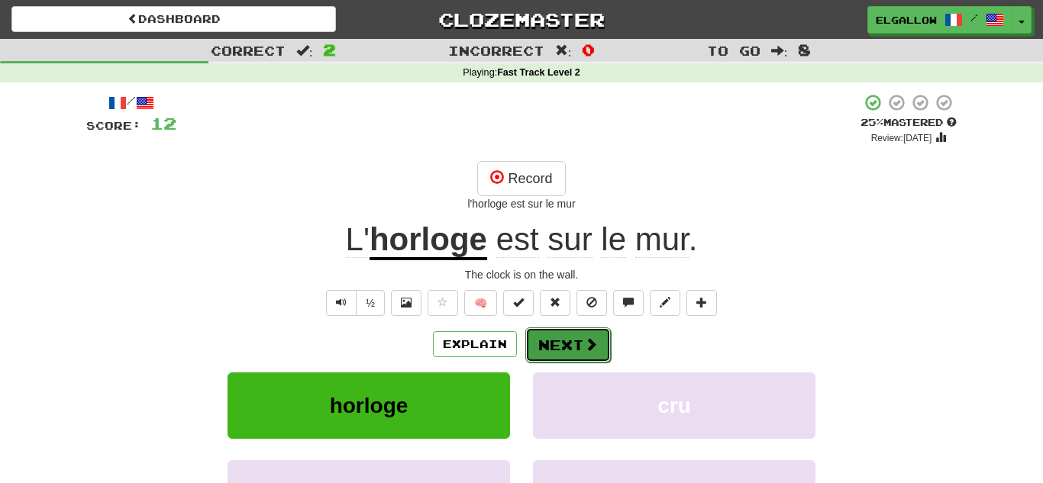
click at [588, 353] on button "Next" at bounding box center [567, 344] width 85 height 35
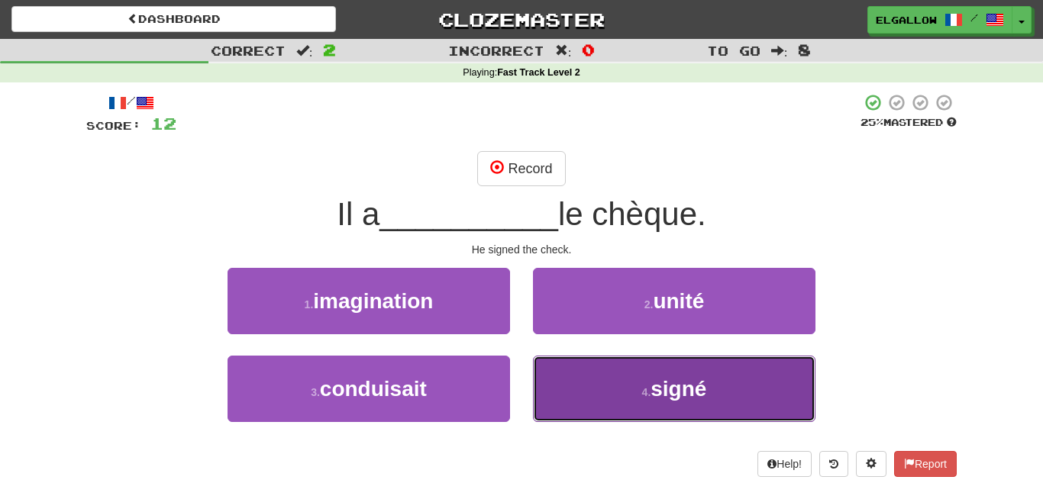
click at [603, 376] on button "4 . signé" at bounding box center [674, 389] width 282 height 66
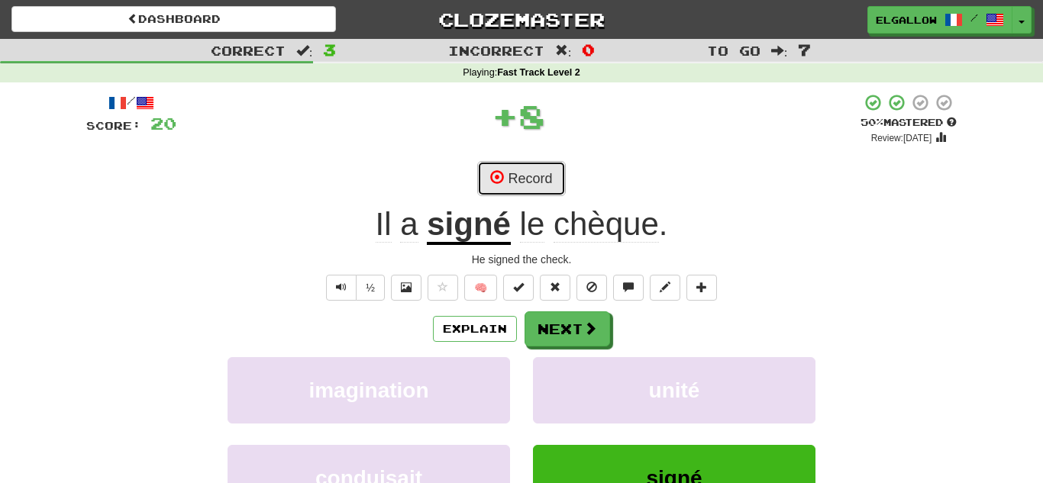
click at [539, 164] on button "Record" at bounding box center [521, 178] width 88 height 35
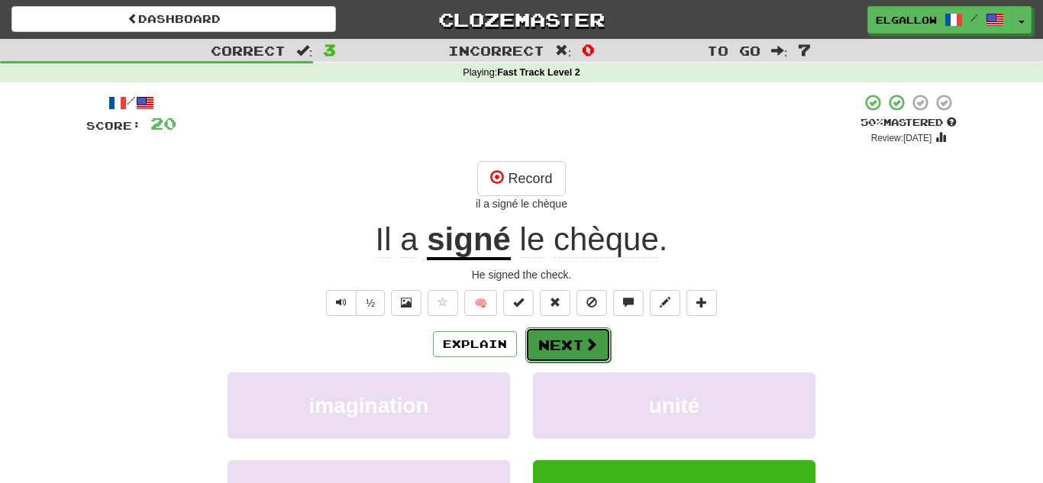
click at [564, 353] on button "Next" at bounding box center [567, 344] width 85 height 35
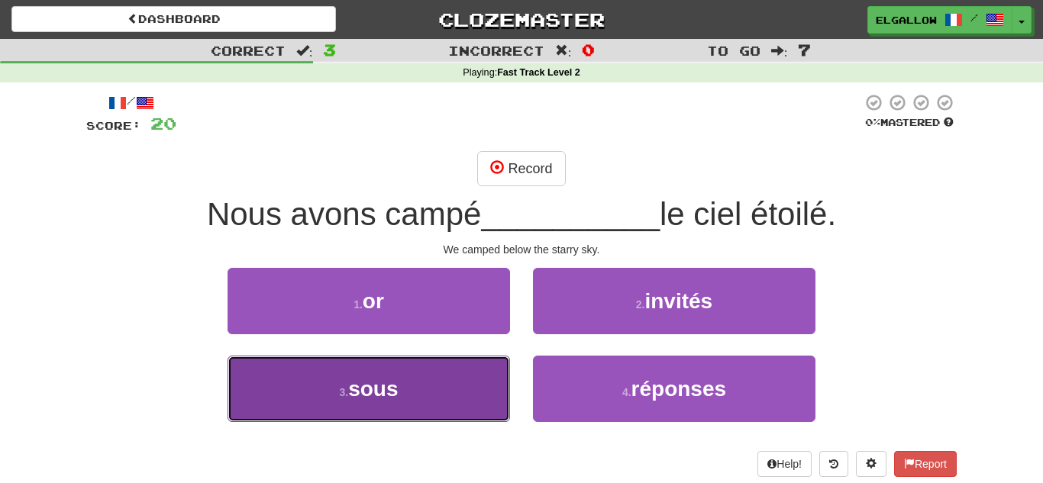
click at [229, 377] on button "3 . sous" at bounding box center [368, 389] width 282 height 66
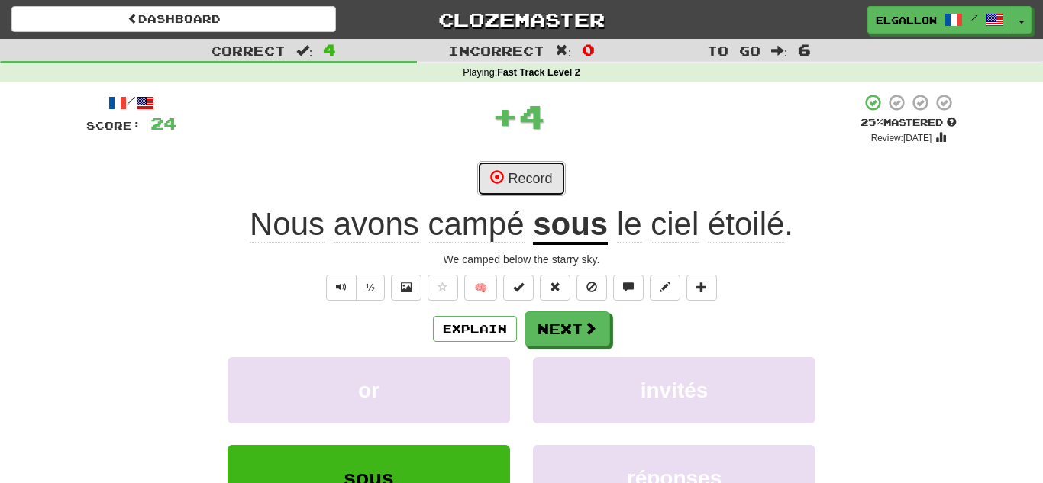
click at [530, 167] on button "Record" at bounding box center [521, 178] width 88 height 35
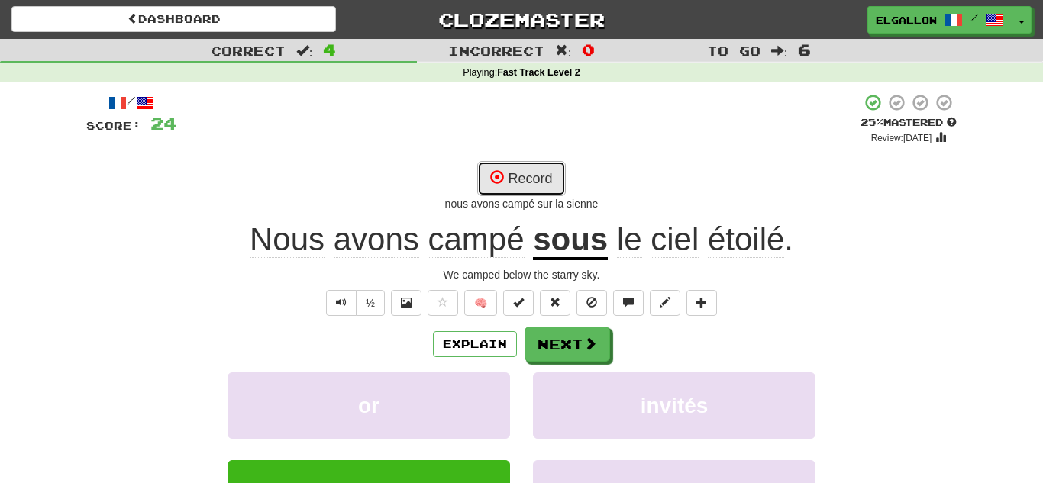
click at [550, 164] on button "Record" at bounding box center [521, 178] width 88 height 35
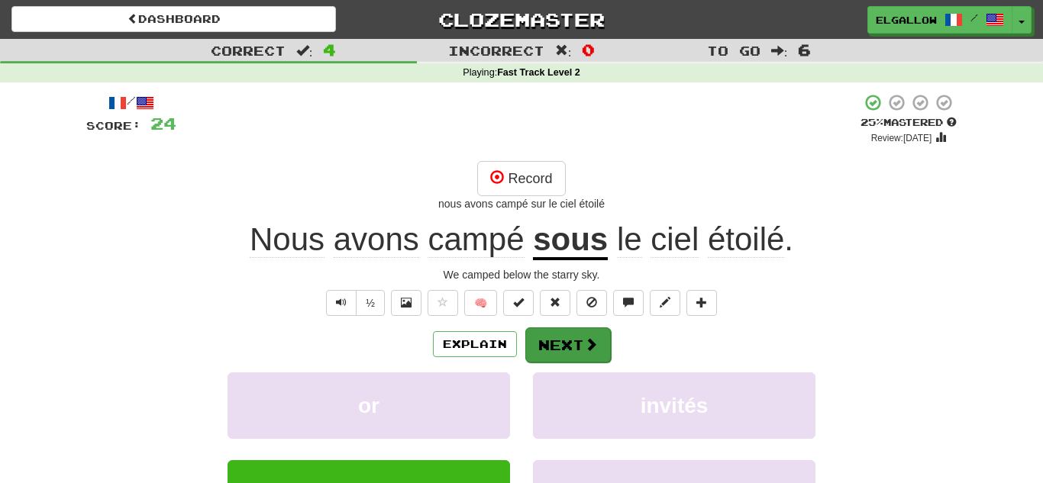
drag, startPoint x: 559, startPoint y: 317, endPoint x: 558, endPoint y: 327, distance: 10.7
click at [558, 327] on div "/ Score: 24 + 4 25 % Mastered Review: 2025-08-20 Record nous avons campé sur le…" at bounding box center [521, 348] width 870 height 511
click at [558, 327] on button "Next" at bounding box center [567, 344] width 85 height 35
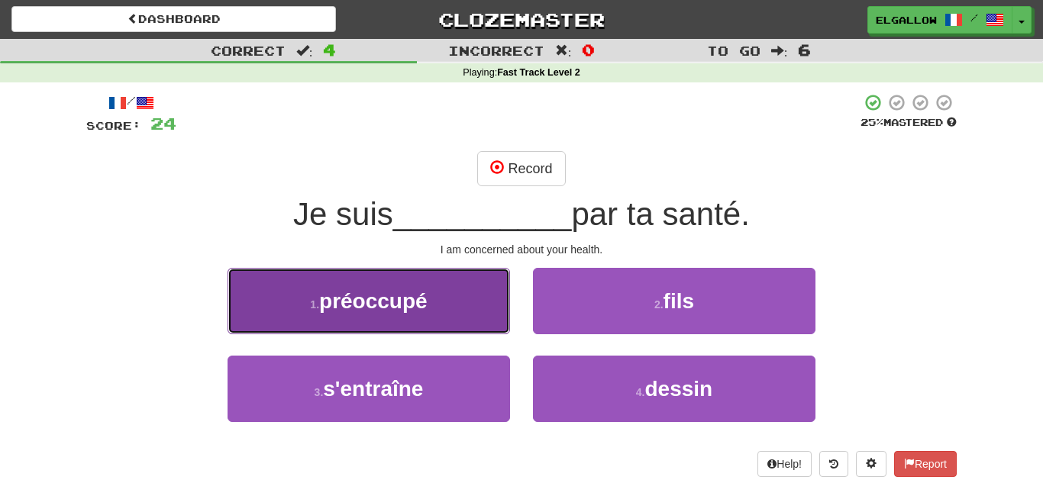
click at [236, 289] on button "1 . préoccupé" at bounding box center [368, 301] width 282 height 66
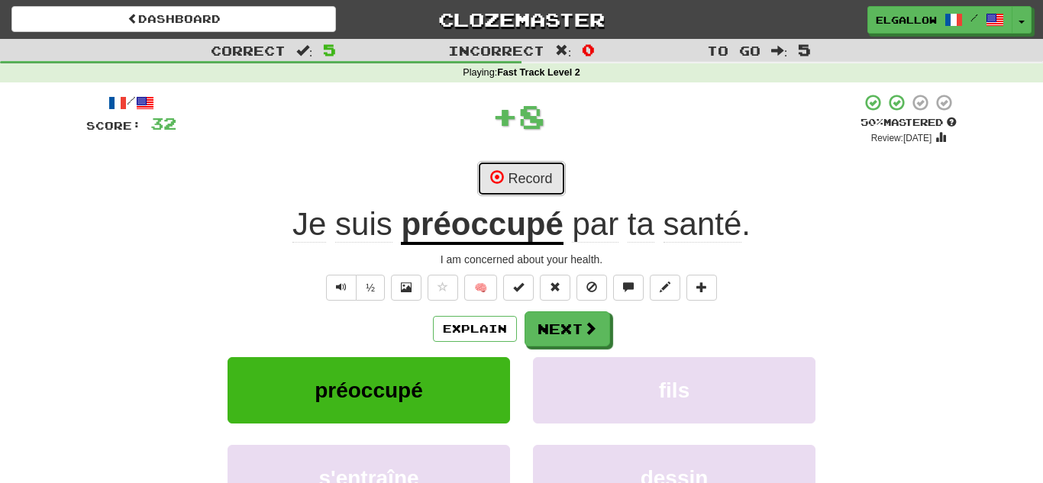
click at [546, 186] on button "Record" at bounding box center [521, 178] width 88 height 35
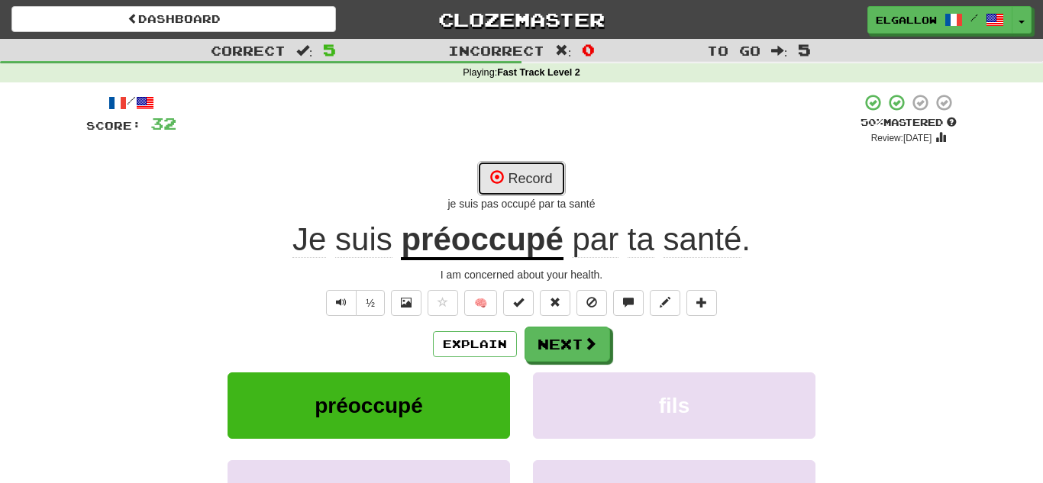
click at [498, 181] on span at bounding box center [497, 177] width 14 height 14
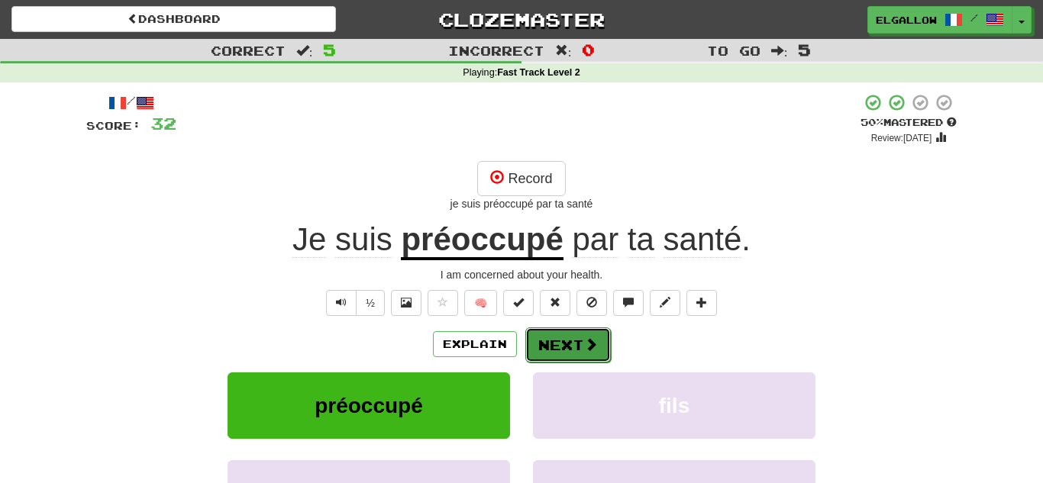
click at [576, 344] on button "Next" at bounding box center [567, 344] width 85 height 35
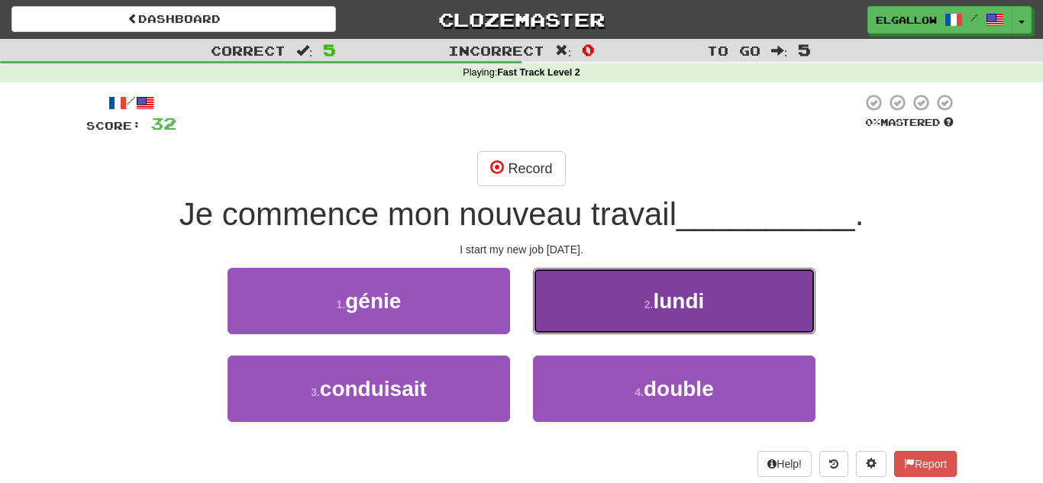
click at [595, 282] on button "2 . lundi" at bounding box center [674, 301] width 282 height 66
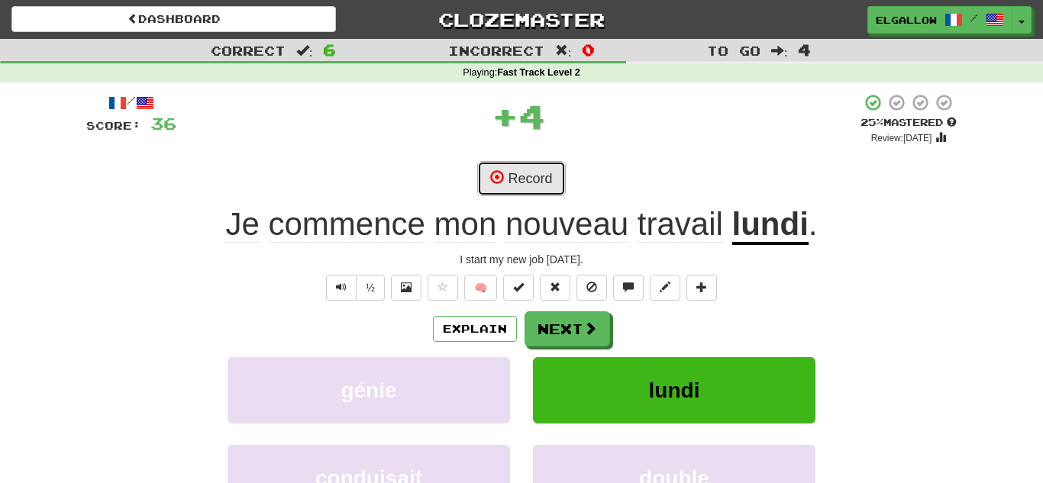
click at [540, 166] on button "Record" at bounding box center [521, 178] width 88 height 35
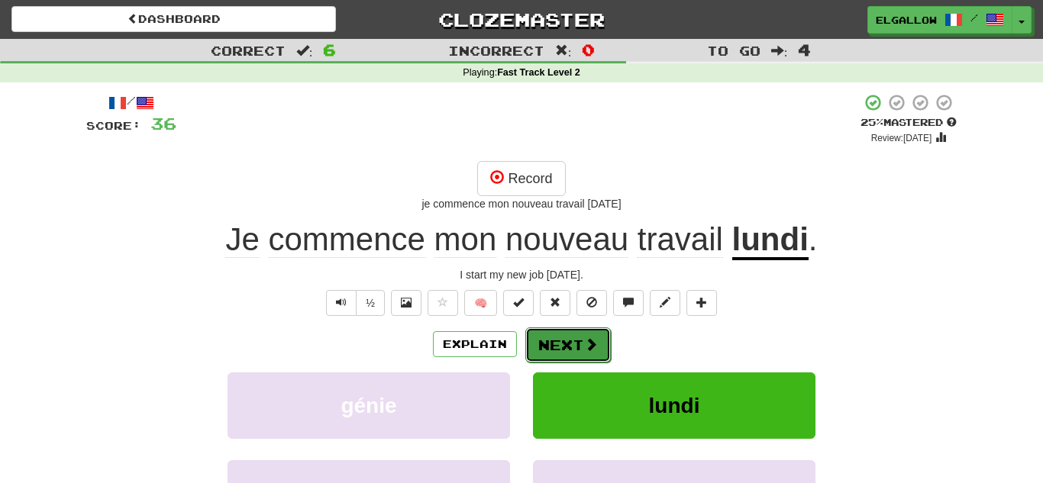
click at [576, 350] on button "Next" at bounding box center [567, 344] width 85 height 35
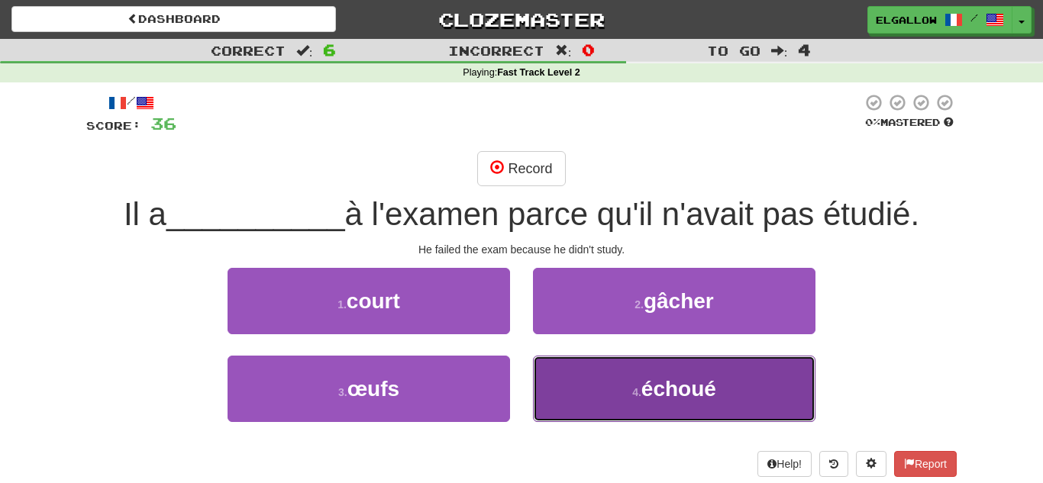
click at [550, 366] on button "4 . échoué" at bounding box center [674, 389] width 282 height 66
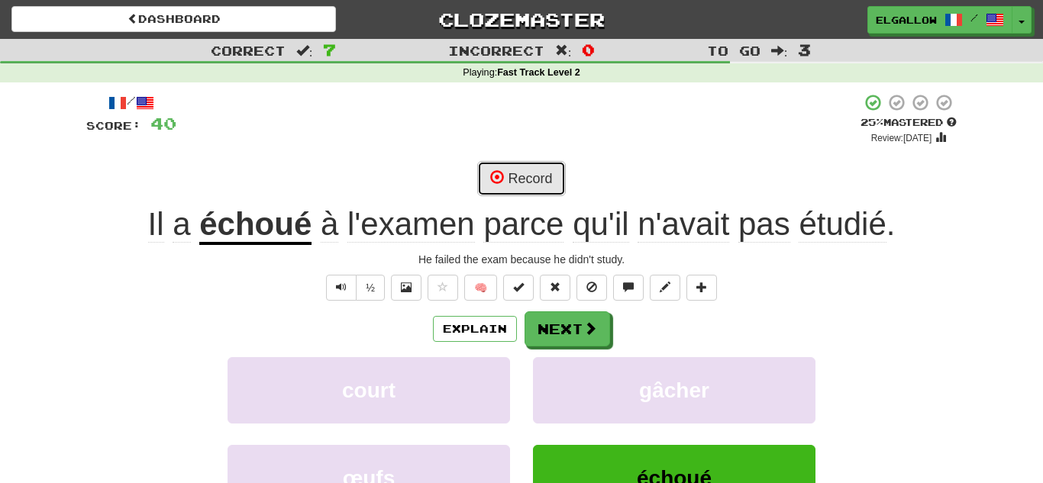
click at [520, 179] on button "Record" at bounding box center [521, 178] width 88 height 35
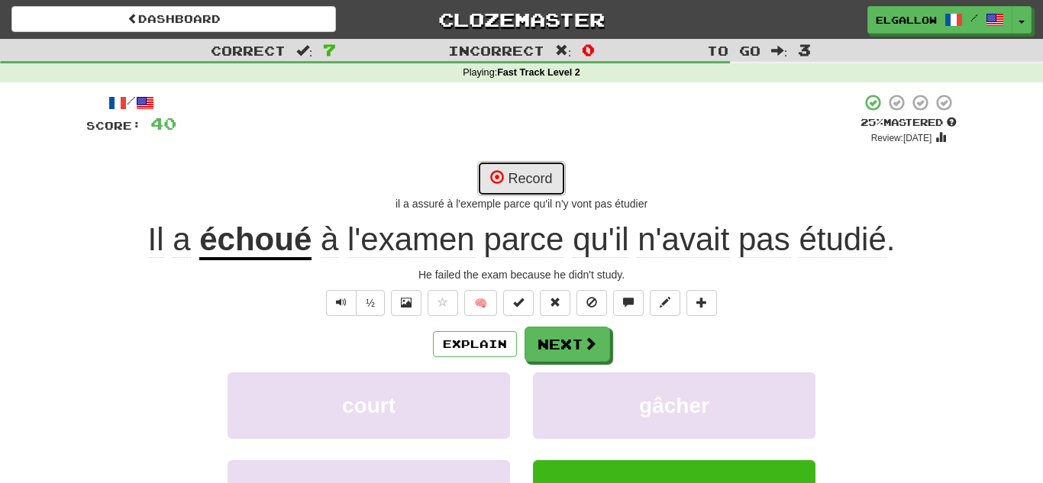
click at [545, 175] on button "Record" at bounding box center [521, 178] width 88 height 35
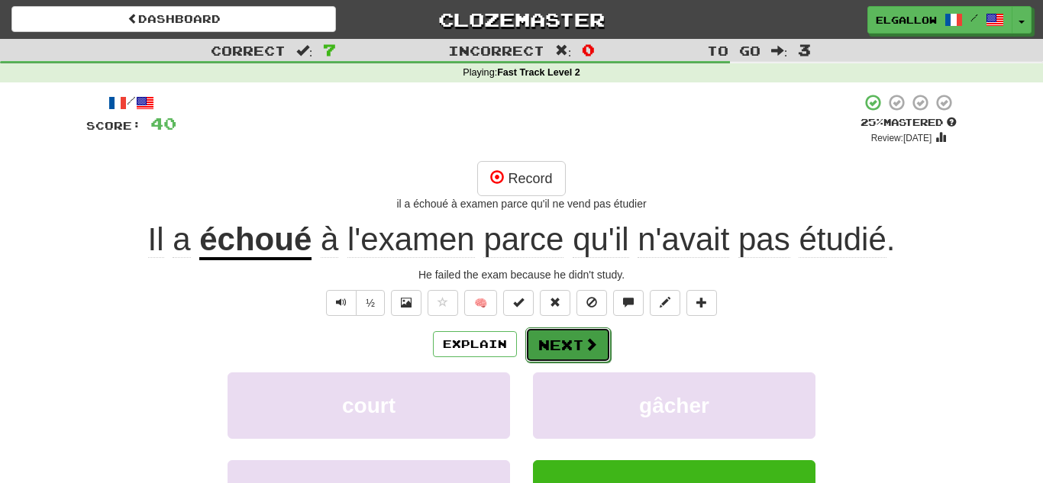
click at [566, 353] on button "Next" at bounding box center [567, 344] width 85 height 35
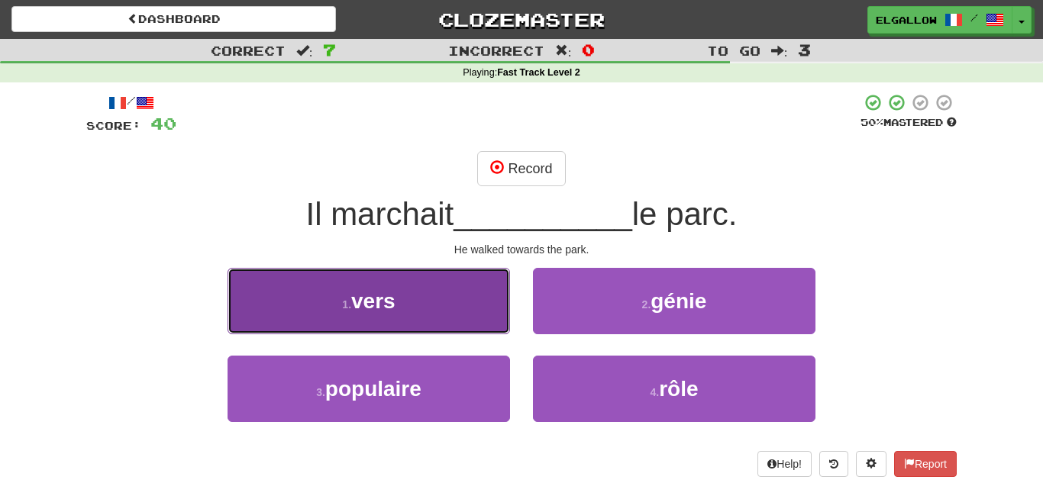
click at [401, 308] on button "1 . vers" at bounding box center [368, 301] width 282 height 66
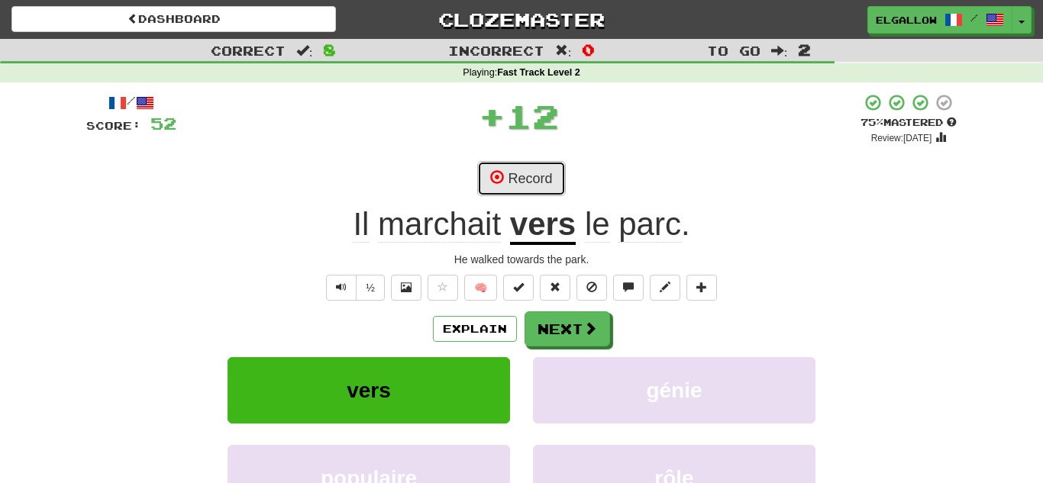
click at [554, 162] on button "Record" at bounding box center [521, 178] width 88 height 35
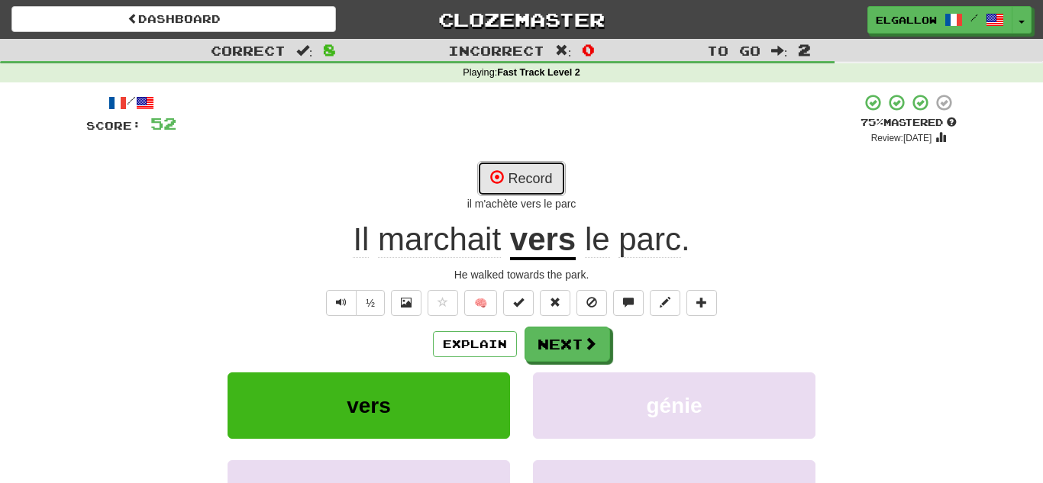
click at [544, 166] on button "Record" at bounding box center [521, 178] width 88 height 35
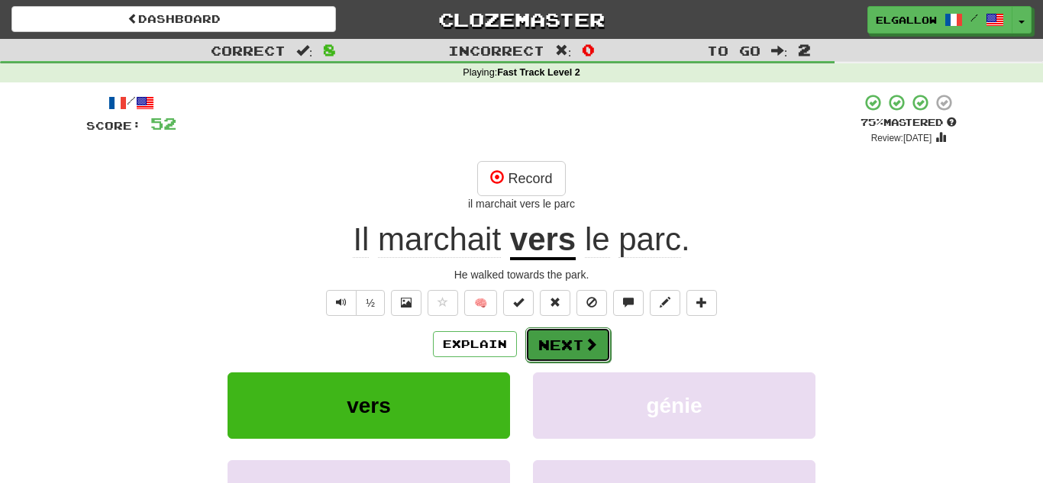
click at [580, 347] on button "Next" at bounding box center [567, 344] width 85 height 35
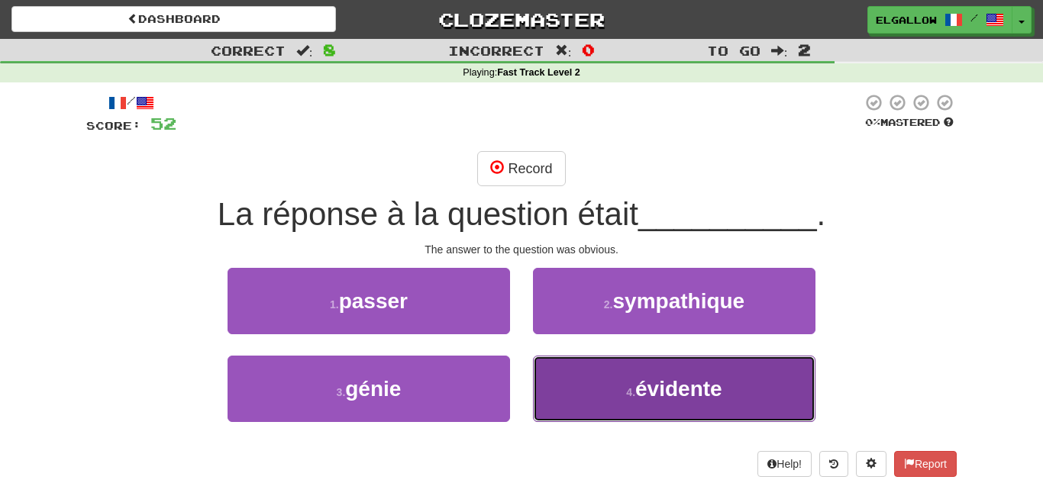
click at [603, 416] on button "4 . évidente" at bounding box center [674, 389] width 282 height 66
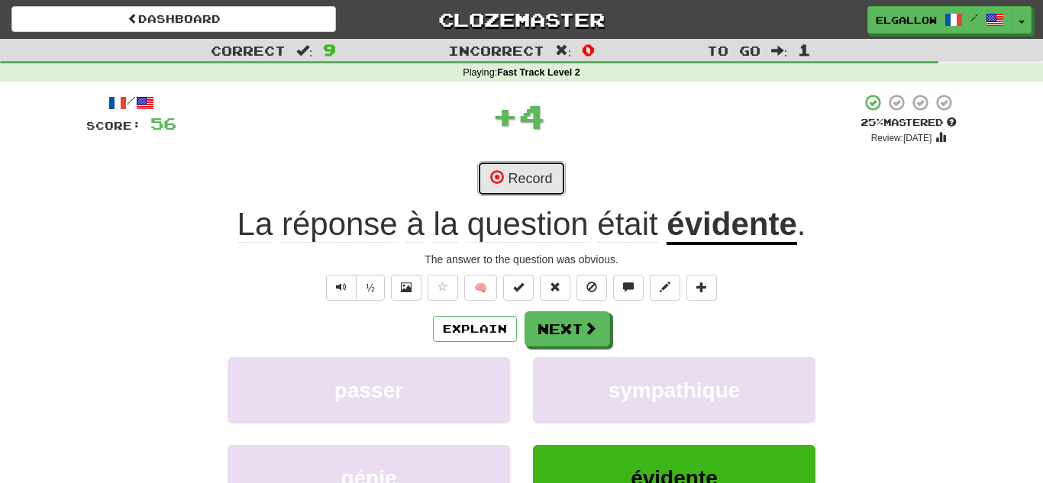
click at [533, 173] on button "Record" at bounding box center [521, 178] width 88 height 35
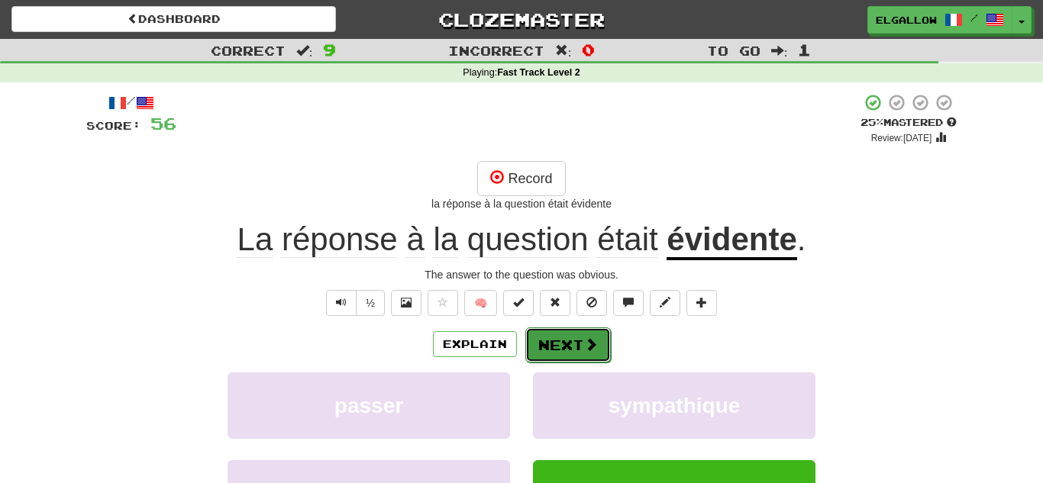
click at [580, 335] on button "Next" at bounding box center [567, 344] width 85 height 35
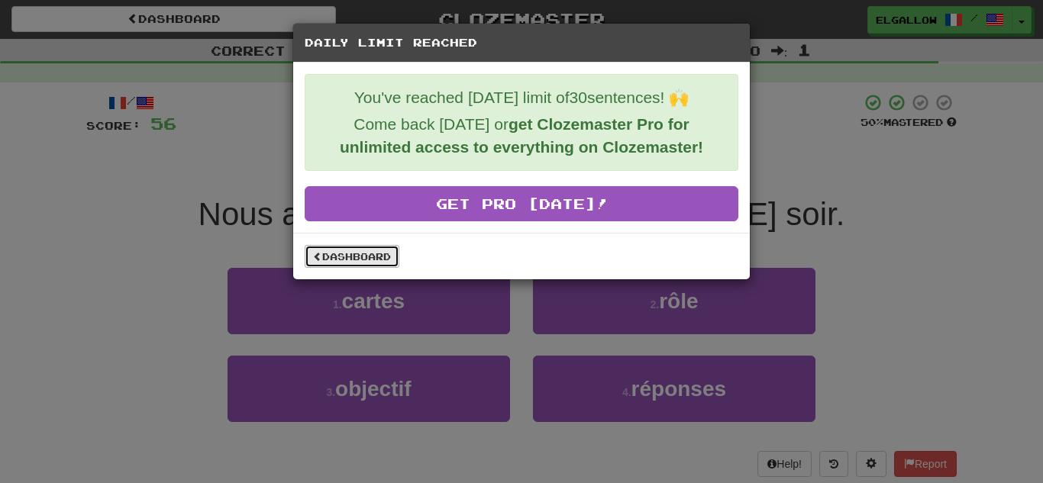
click at [351, 247] on link "Dashboard" at bounding box center [352, 256] width 95 height 23
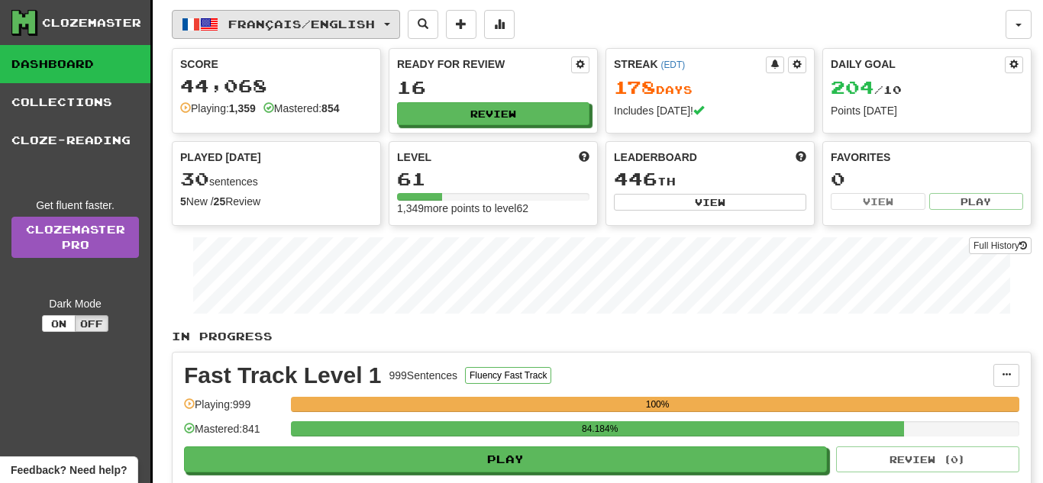
click at [332, 26] on span "Français / English" at bounding box center [301, 24] width 147 height 13
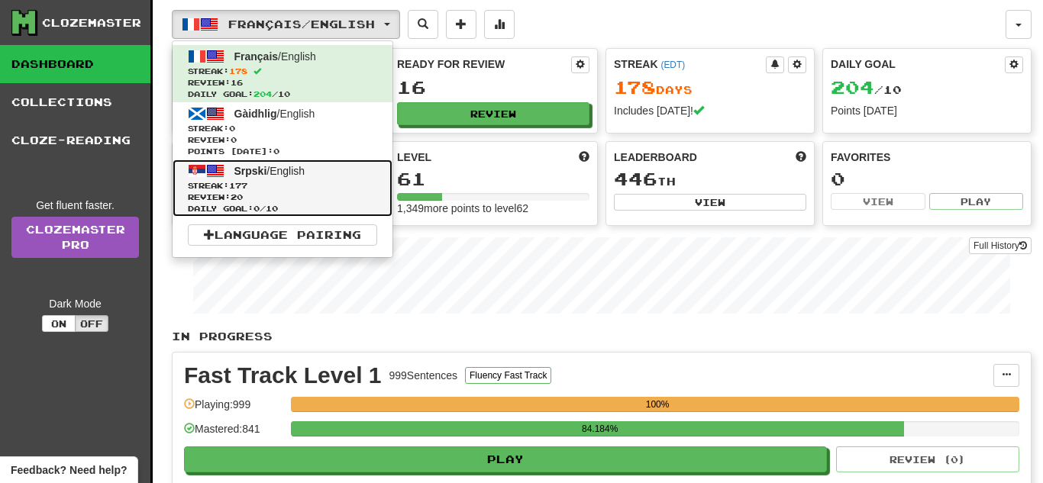
click at [301, 181] on span "Streak: 177" at bounding box center [282, 185] width 189 height 11
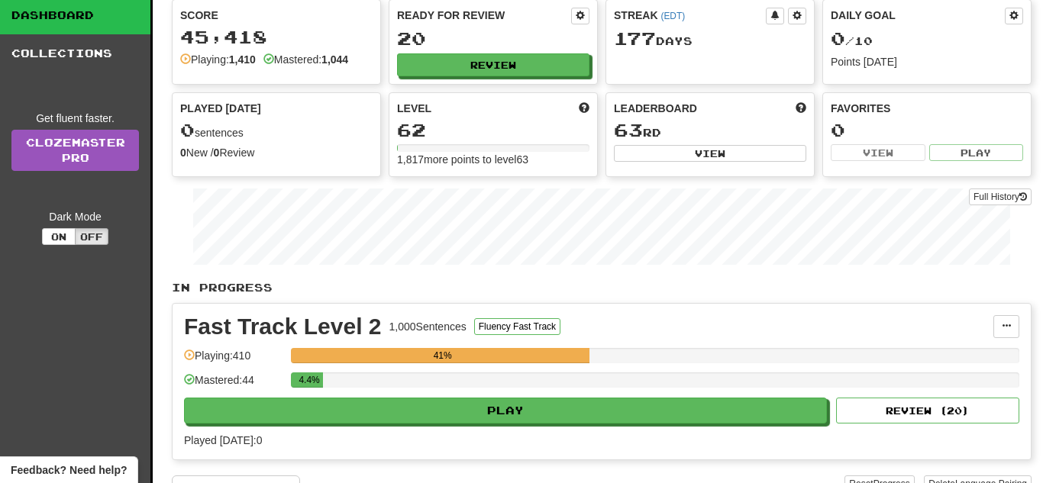
scroll to position [55, 0]
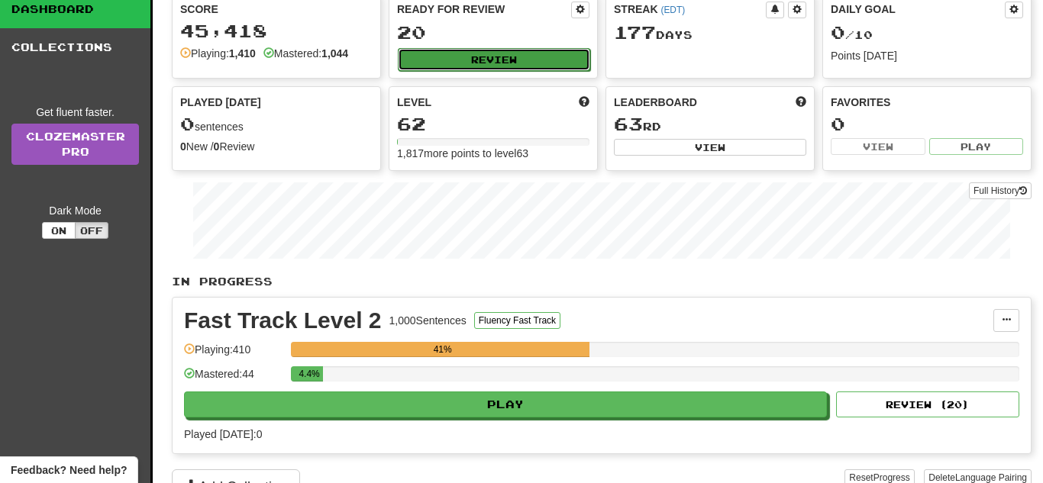
click at [537, 63] on button "Review" at bounding box center [494, 59] width 192 height 23
select select "**"
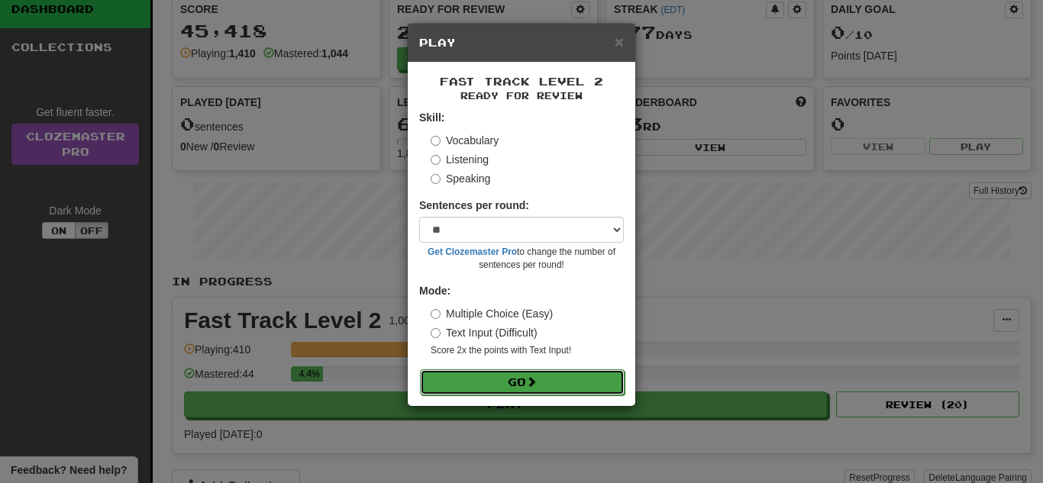
click at [559, 381] on button "Go" at bounding box center [522, 382] width 205 height 26
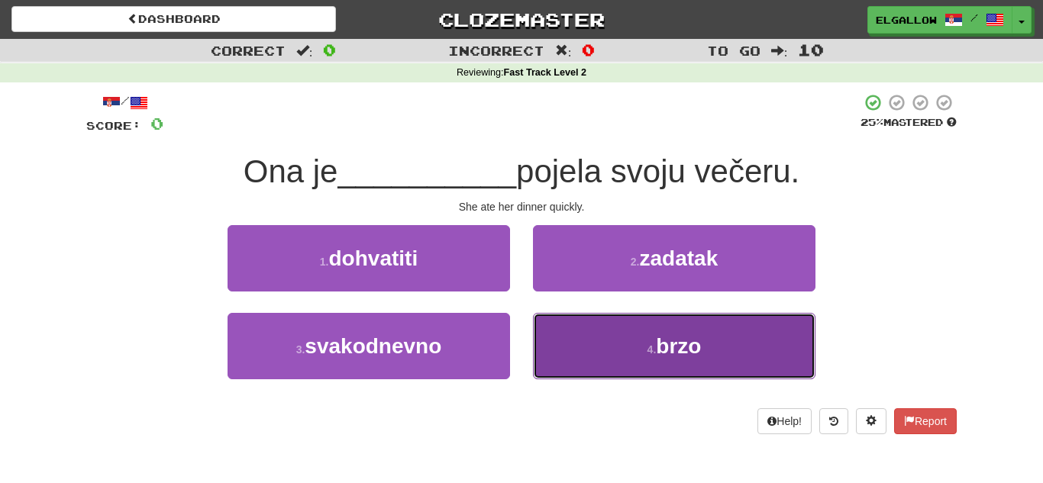
click at [669, 347] on span "brzo" at bounding box center [678, 346] width 45 height 24
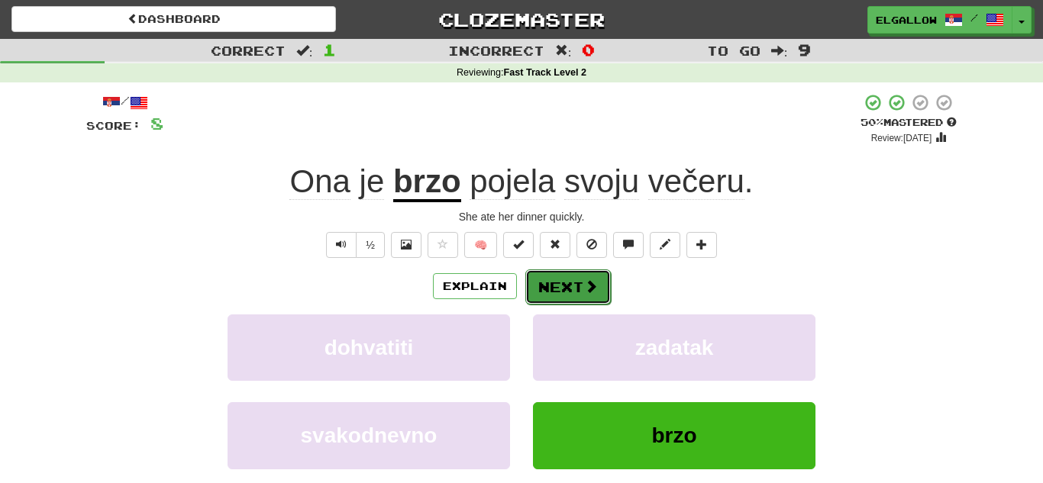
click at [545, 276] on button "Next" at bounding box center [567, 286] width 85 height 35
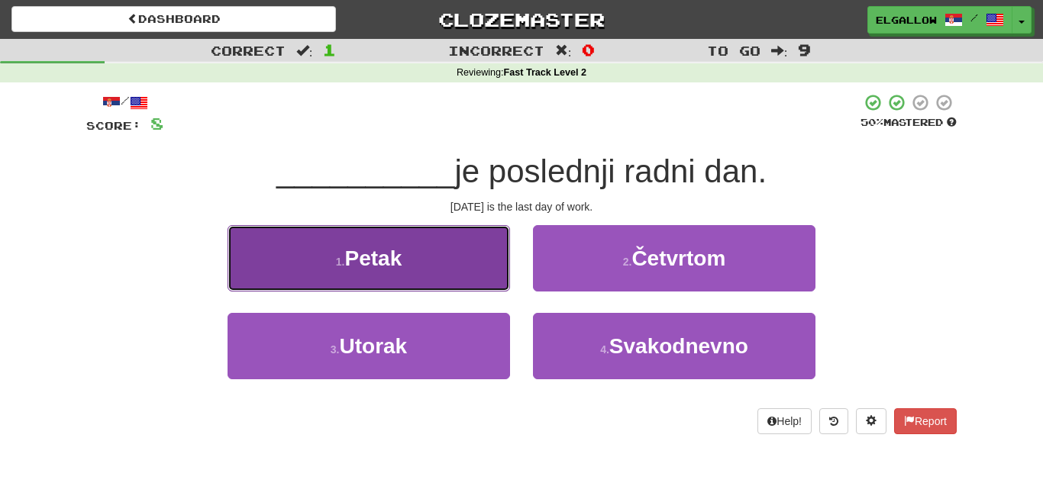
click at [311, 239] on button "1 . Petak" at bounding box center [368, 258] width 282 height 66
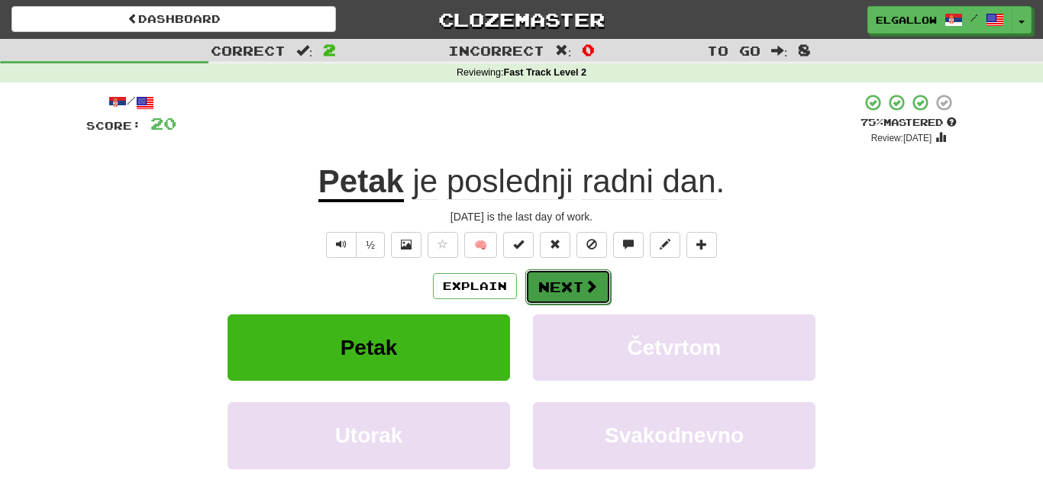
click at [582, 301] on button "Next" at bounding box center [567, 286] width 85 height 35
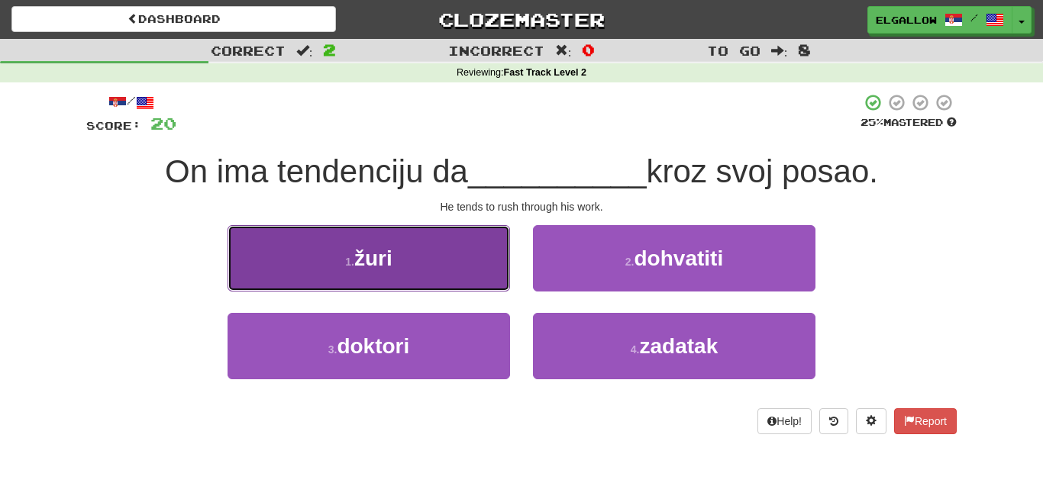
click at [429, 272] on button "1 . žuri" at bounding box center [368, 258] width 282 height 66
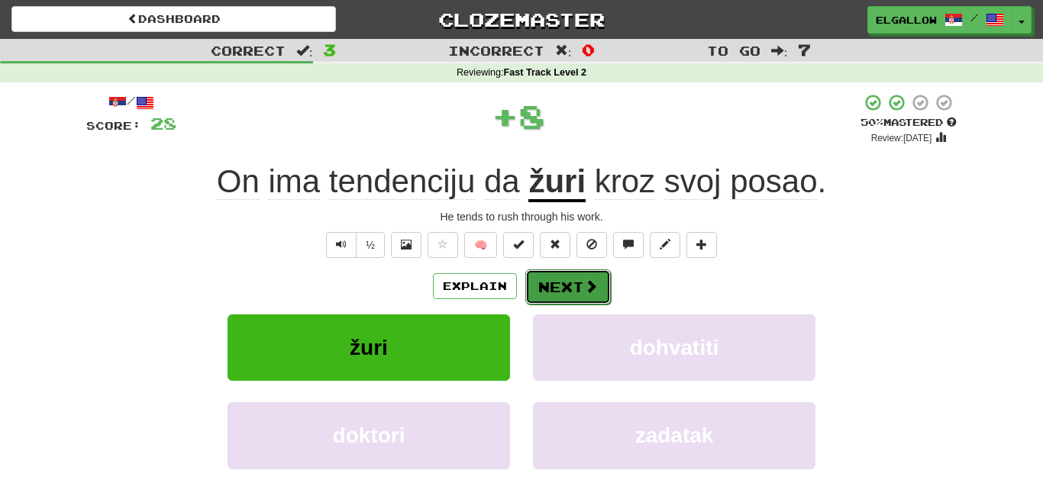
click at [566, 283] on button "Next" at bounding box center [567, 286] width 85 height 35
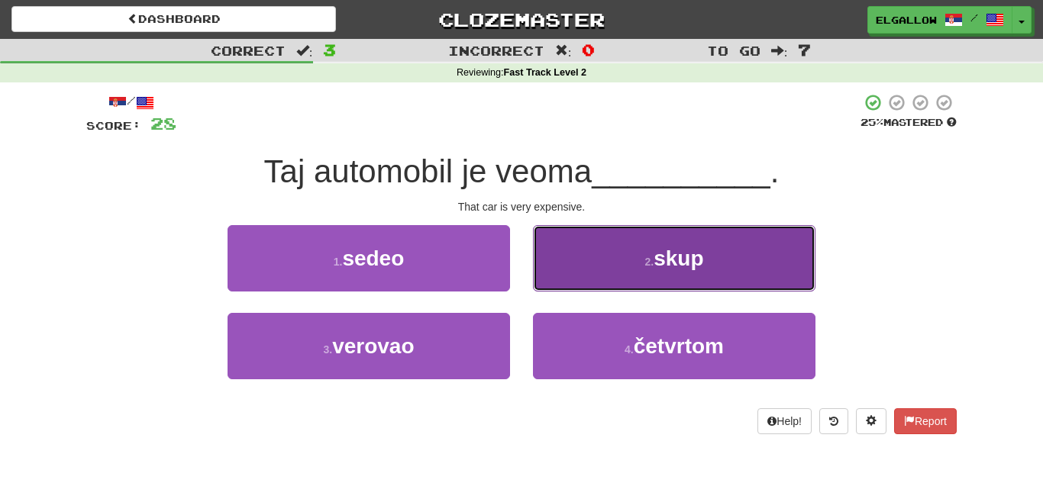
click at [743, 270] on button "2 . skup" at bounding box center [674, 258] width 282 height 66
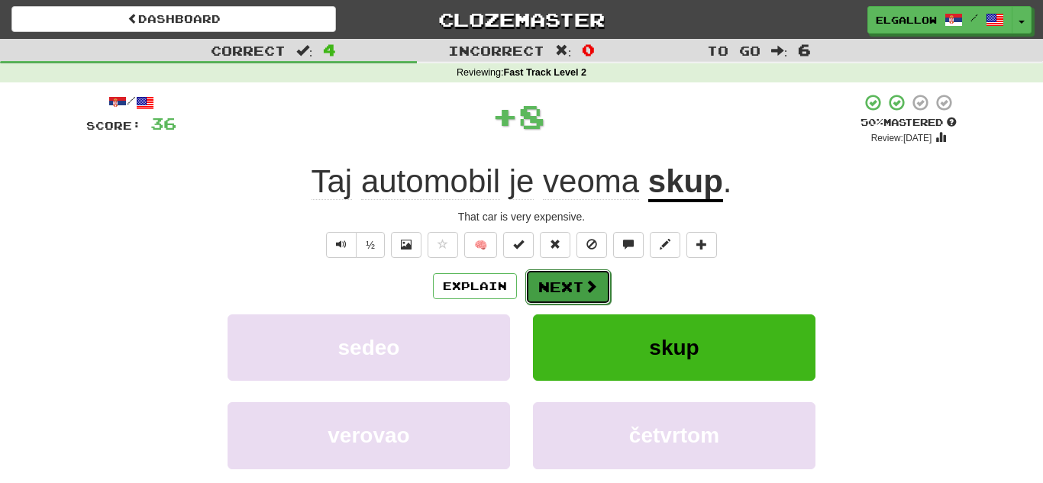
click at [594, 292] on span at bounding box center [591, 286] width 14 height 14
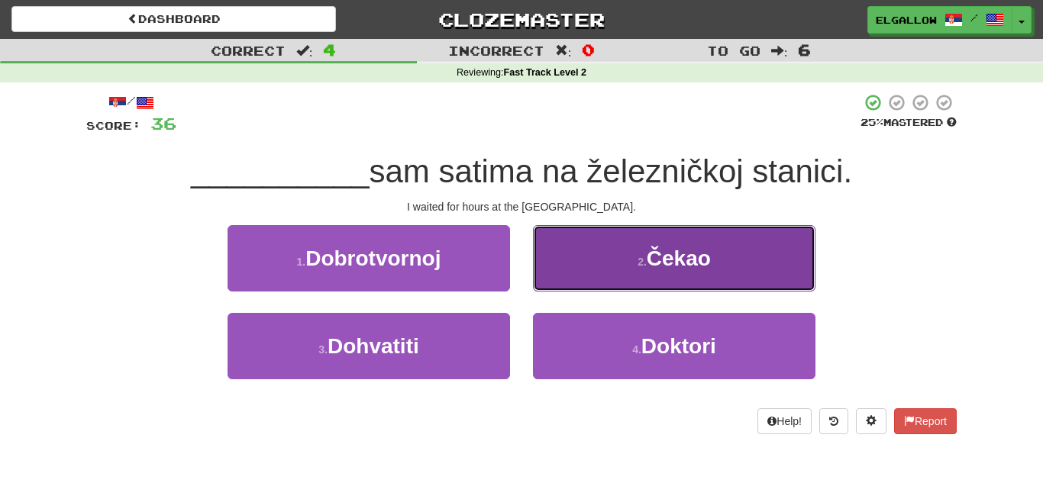
click at [592, 239] on button "2 . Čekao" at bounding box center [674, 258] width 282 height 66
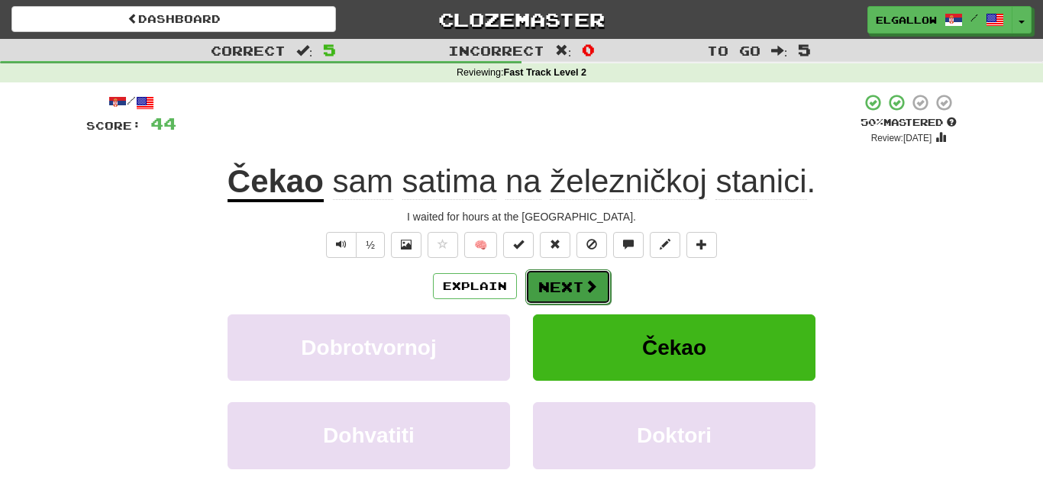
click at [563, 277] on button "Next" at bounding box center [567, 286] width 85 height 35
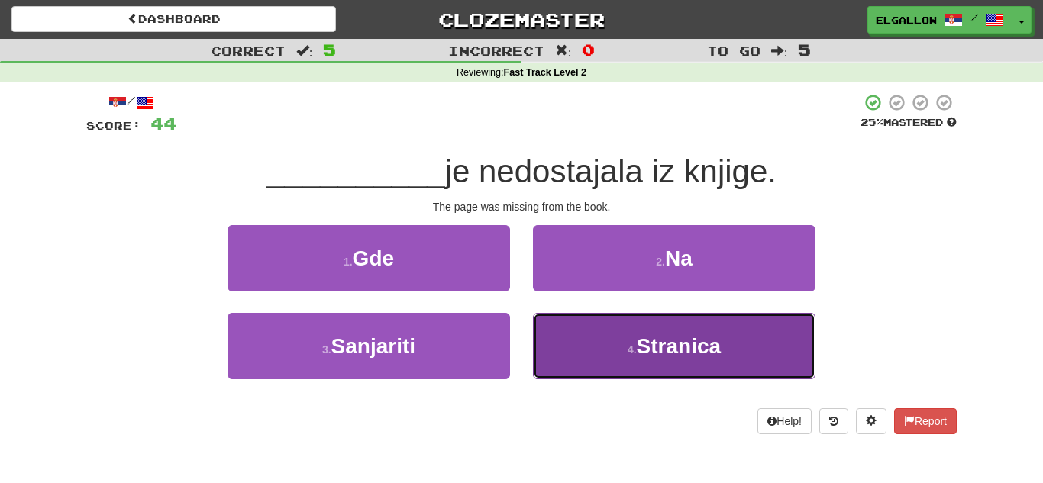
click at [689, 372] on button "4 . [GEOGRAPHIC_DATA]" at bounding box center [674, 346] width 282 height 66
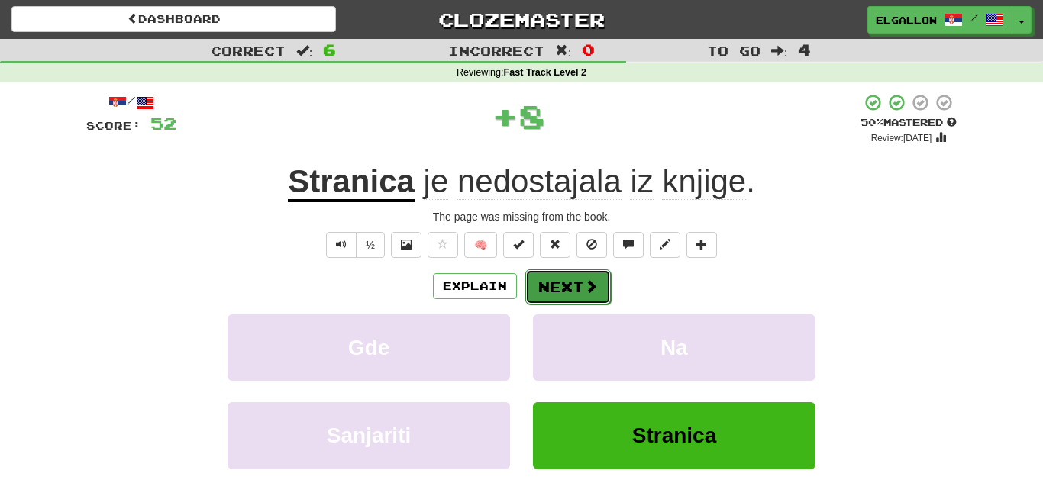
click at [601, 291] on button "Next" at bounding box center [567, 286] width 85 height 35
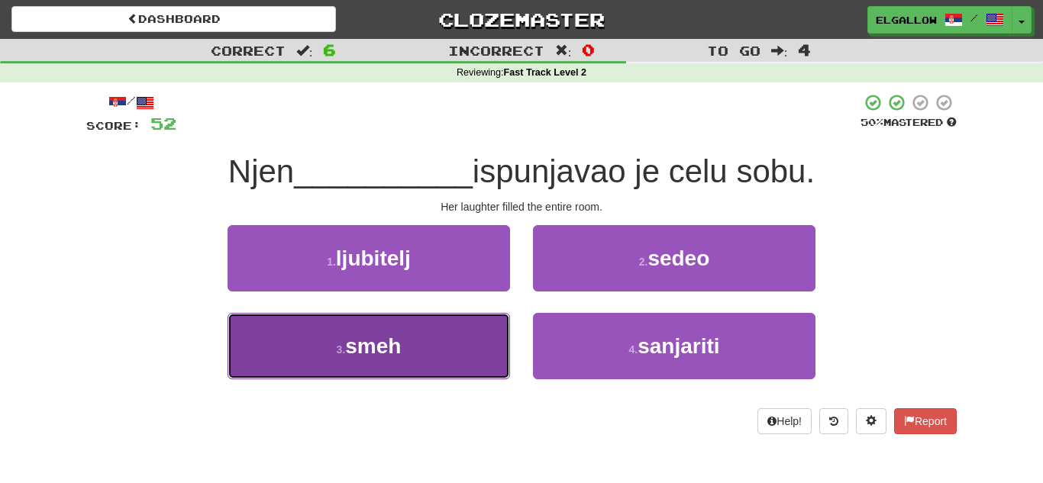
click at [309, 347] on button "3 . smeh" at bounding box center [368, 346] width 282 height 66
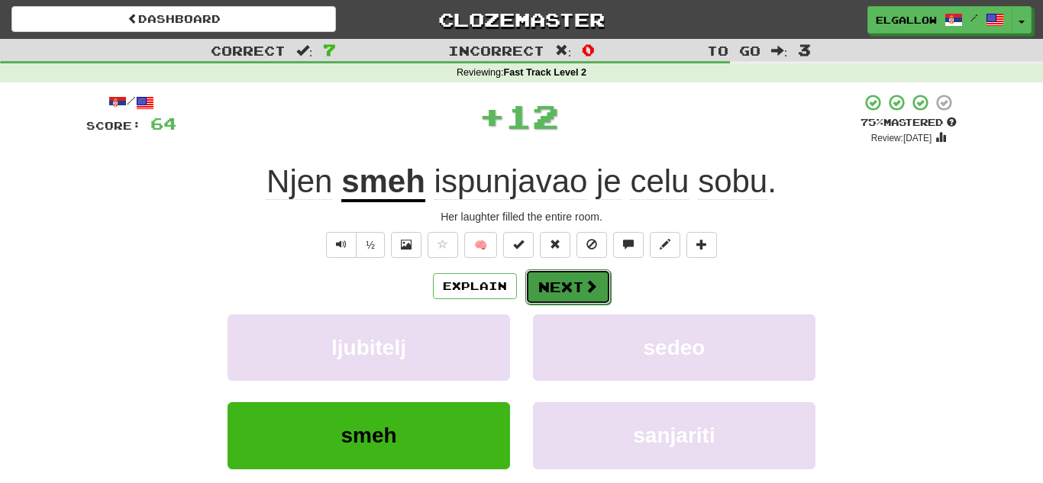
click at [564, 282] on button "Next" at bounding box center [567, 286] width 85 height 35
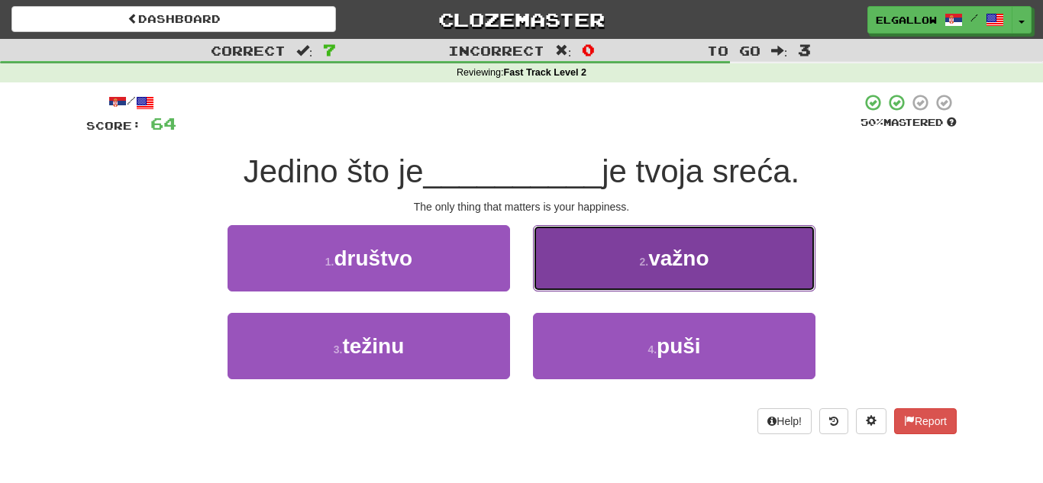
click at [608, 264] on button "2 . važno" at bounding box center [674, 258] width 282 height 66
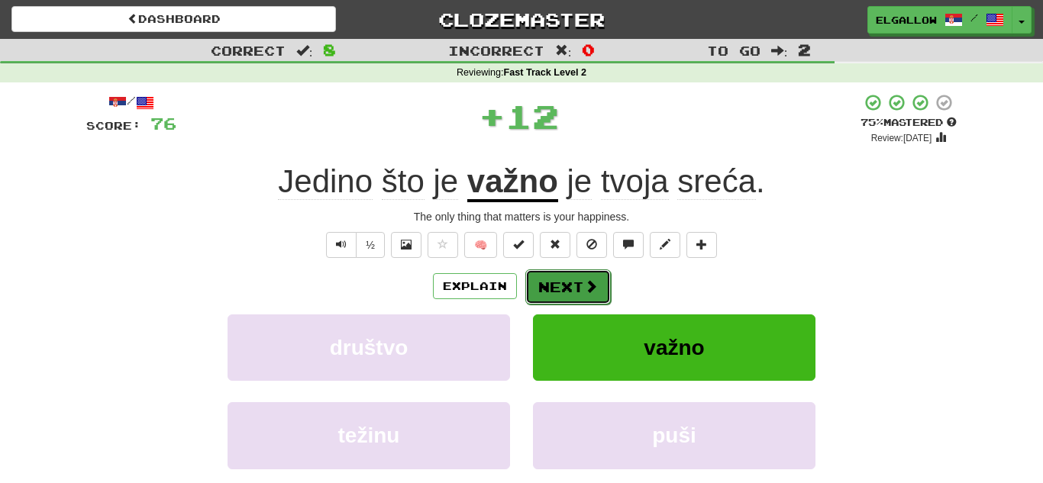
click at [598, 289] on button "Next" at bounding box center [567, 286] width 85 height 35
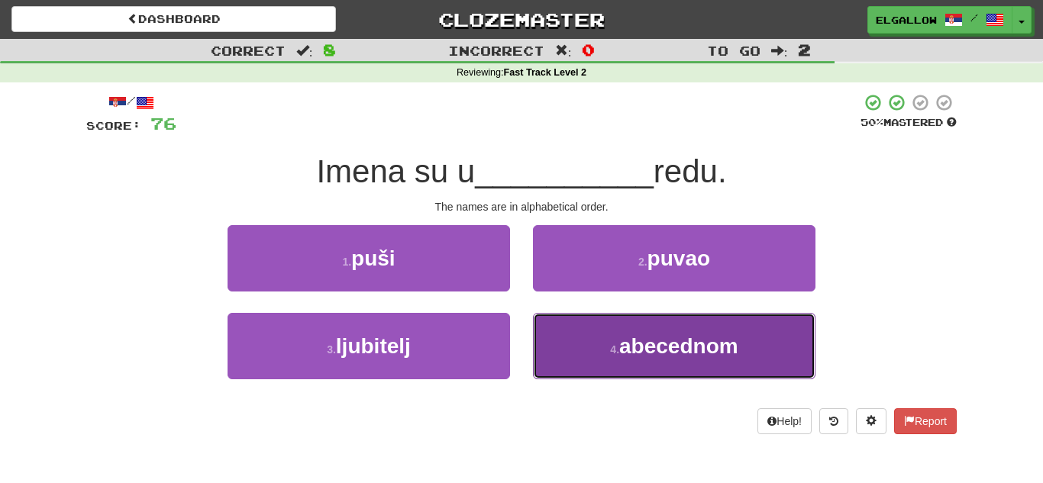
click at [673, 367] on button "4 . abecednom" at bounding box center [674, 346] width 282 height 66
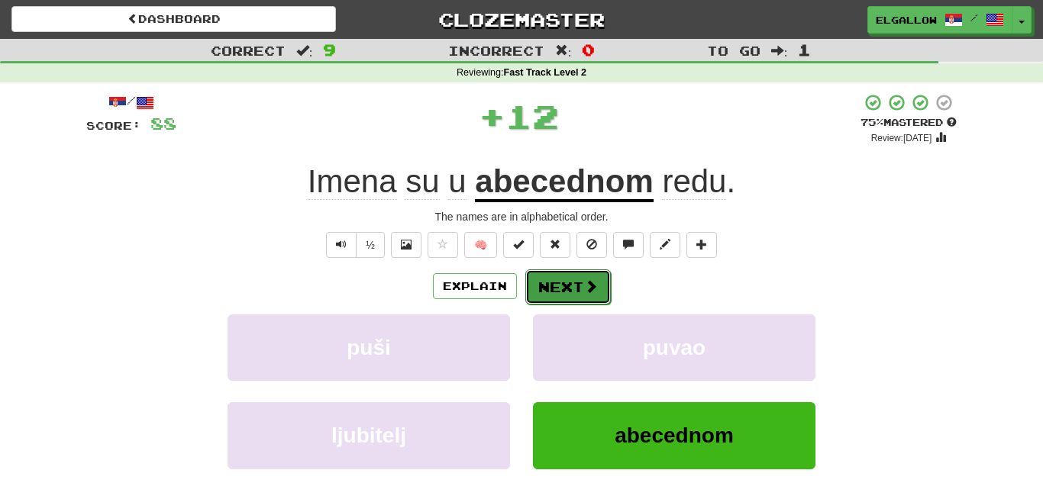
click at [579, 278] on button "Next" at bounding box center [567, 286] width 85 height 35
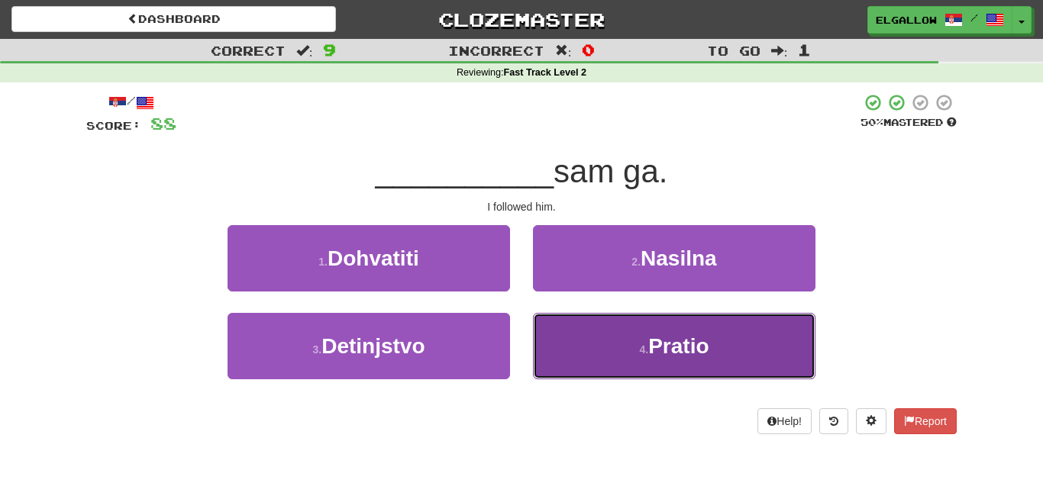
click at [599, 337] on button "4 . [GEOGRAPHIC_DATA]" at bounding box center [674, 346] width 282 height 66
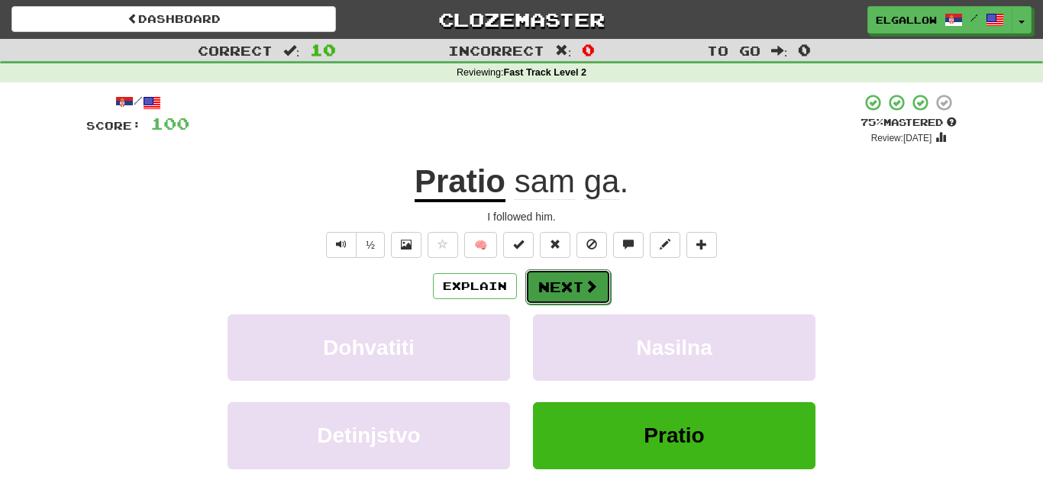
click at [542, 283] on button "Next" at bounding box center [567, 286] width 85 height 35
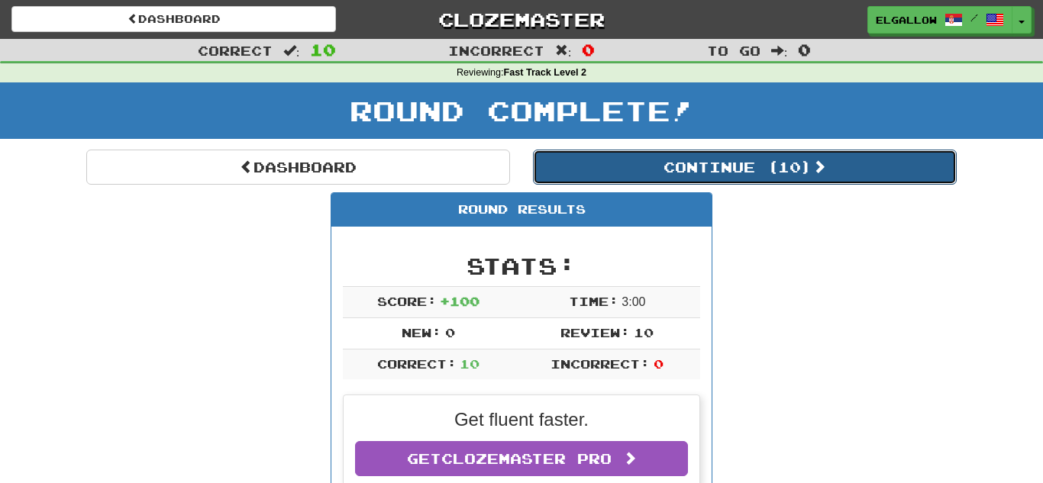
click at [676, 173] on button "Continue ( 10 )" at bounding box center [745, 167] width 424 height 35
